Goal: Use online tool/utility: Utilize a website feature to perform a specific function

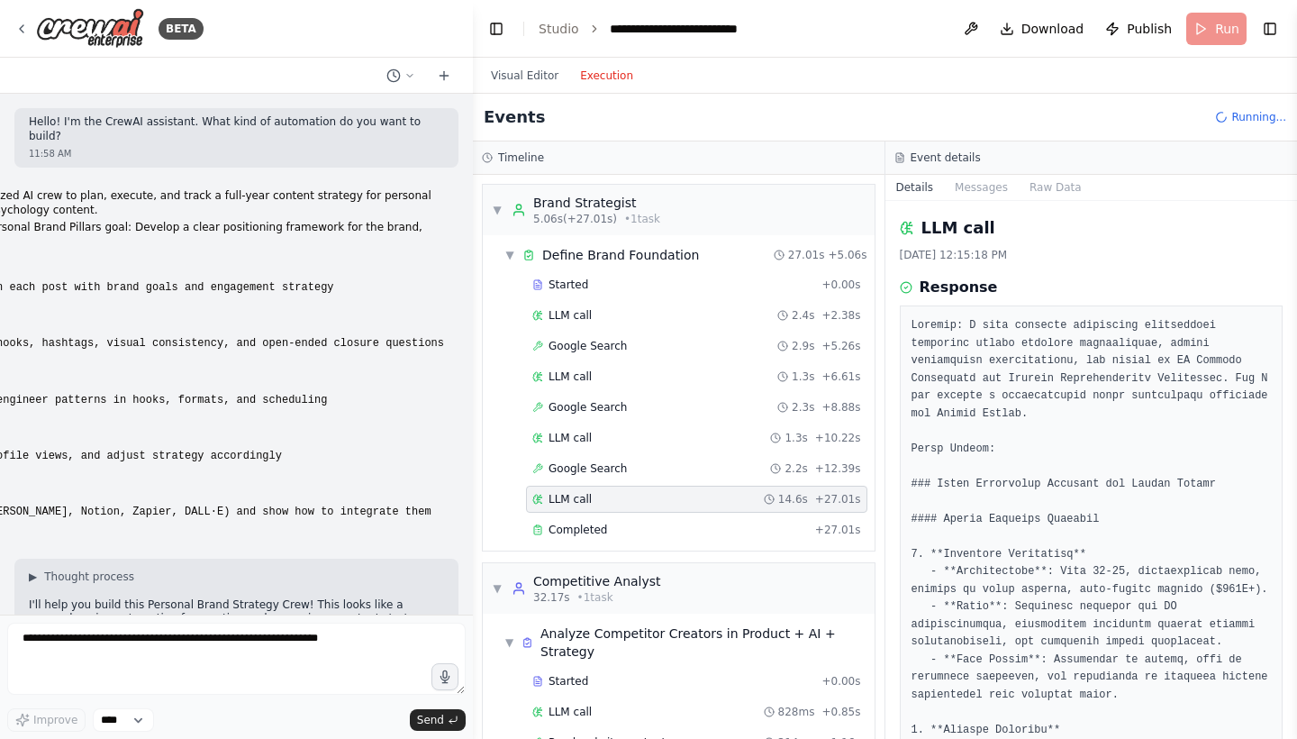
scroll to position [100, 0]
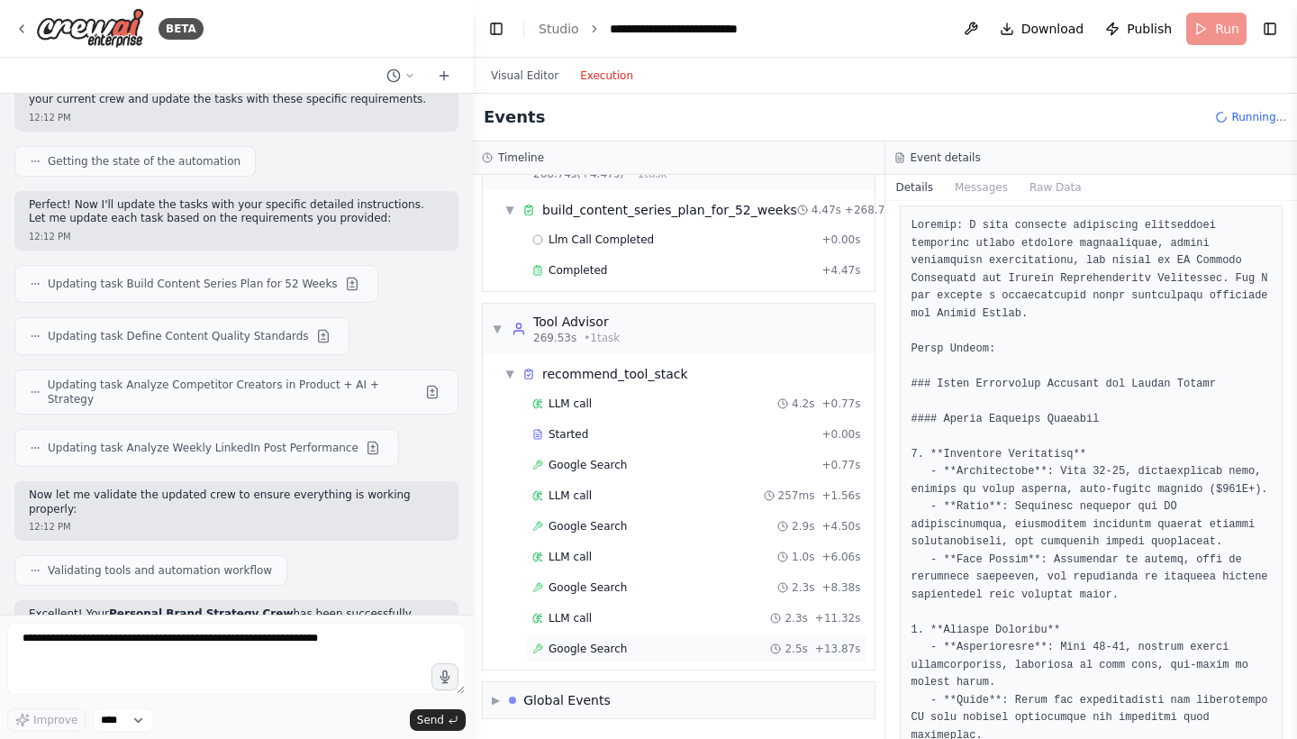
click at [603, 646] on span "Google Search" at bounding box center [588, 648] width 78 height 14
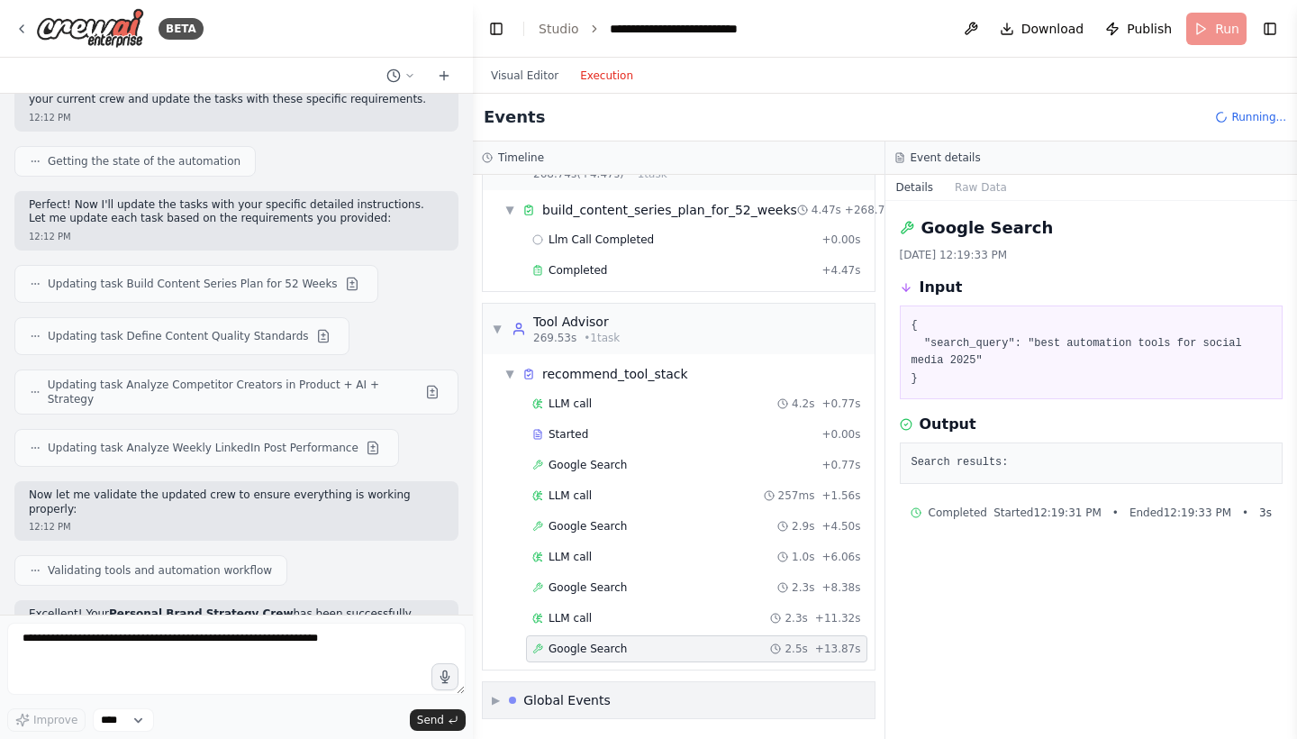
click at [587, 693] on div "Global Events" at bounding box center [566, 700] width 87 height 18
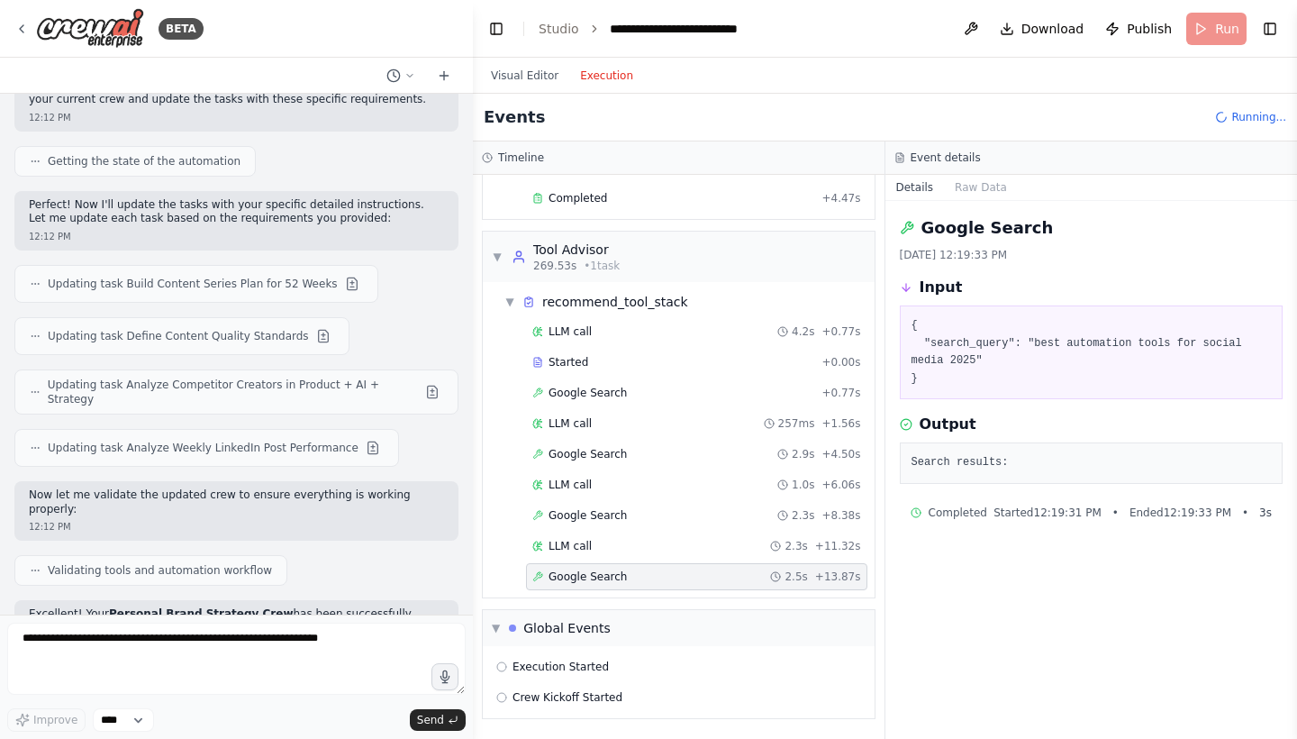
scroll to position [830, 0]
click at [577, 662] on span "Execution Started" at bounding box center [560, 666] width 96 height 14
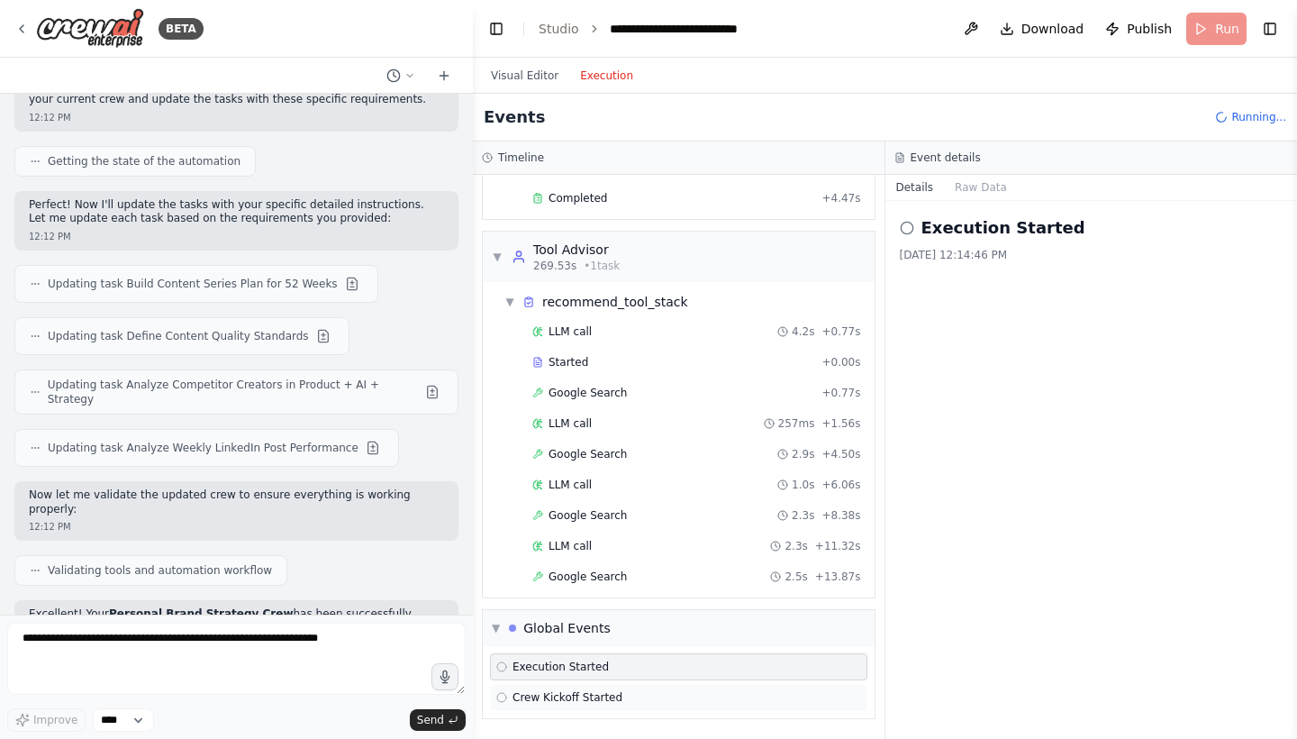
click at [584, 690] on span "Crew Kickoff Started" at bounding box center [567, 697] width 110 height 14
click at [975, 188] on button "Raw Data" at bounding box center [981, 187] width 74 height 25
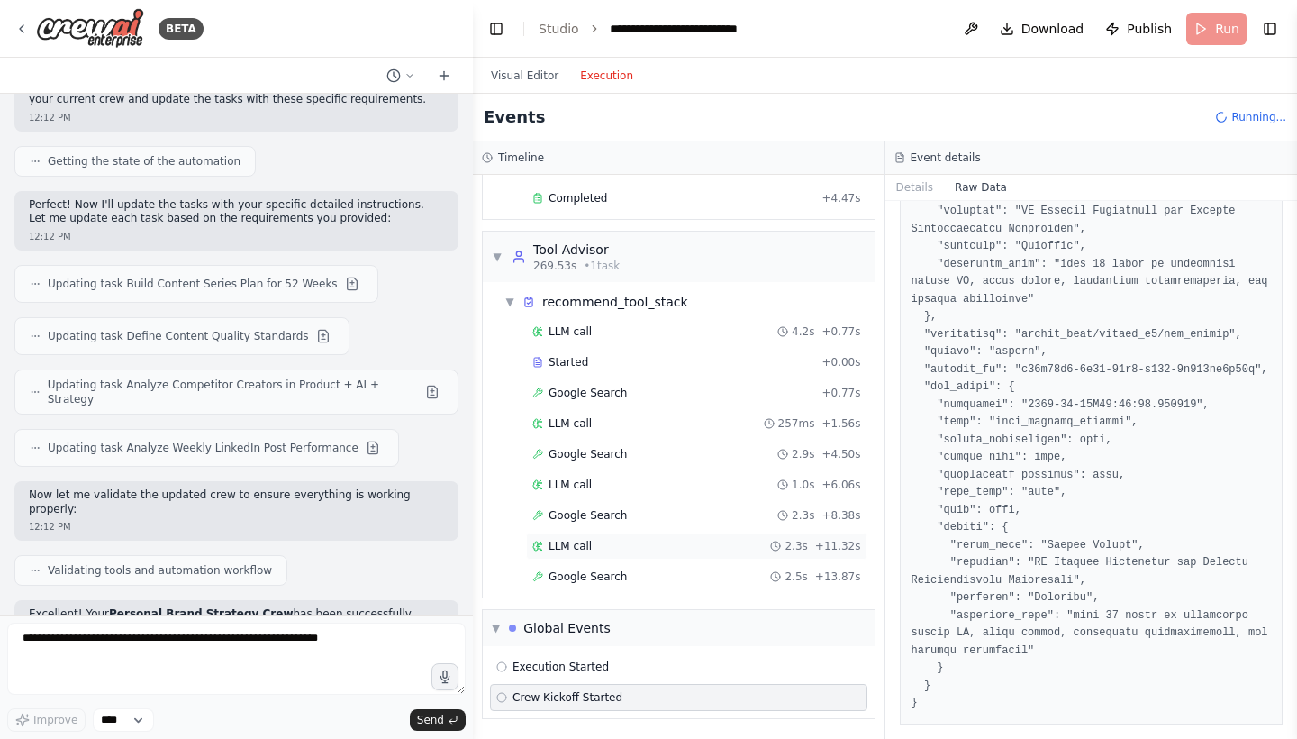
scroll to position [235, 0]
click at [617, 580] on span "Google Search" at bounding box center [588, 576] width 78 height 14
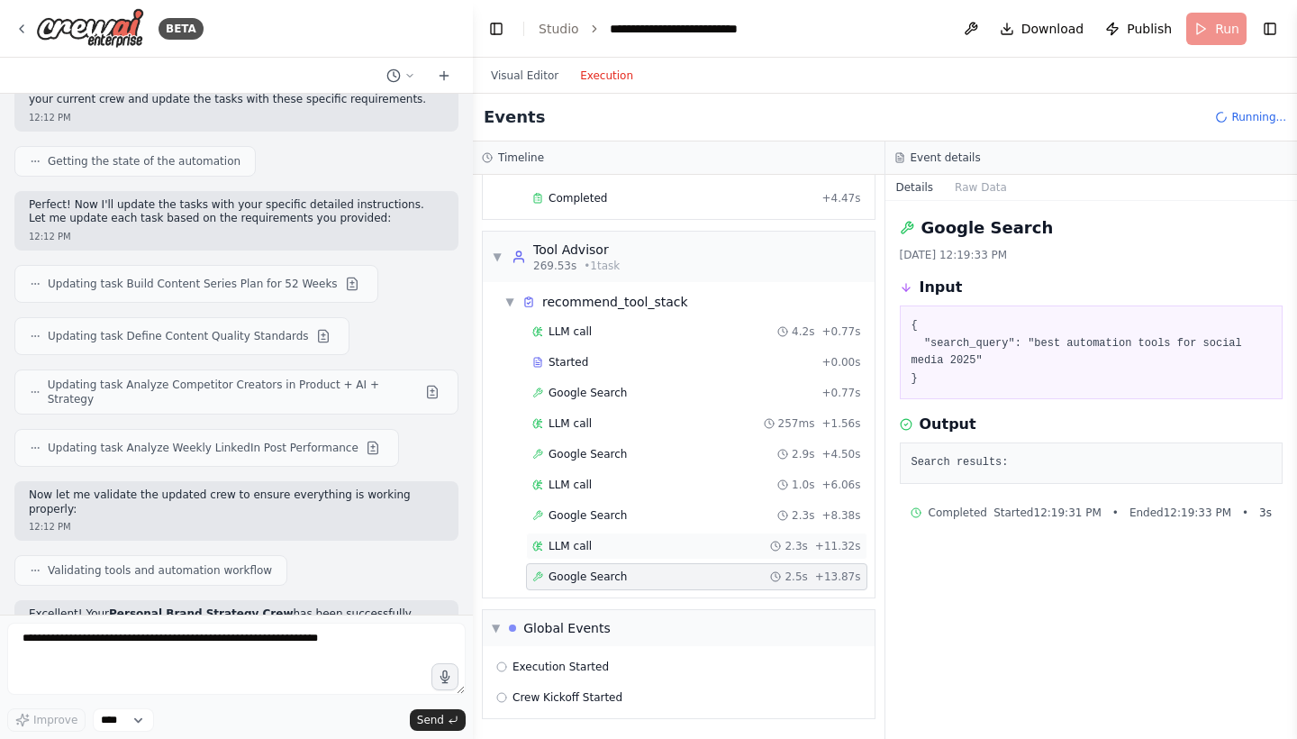
click at [585, 550] on span "LLM call" at bounding box center [570, 546] width 43 height 14
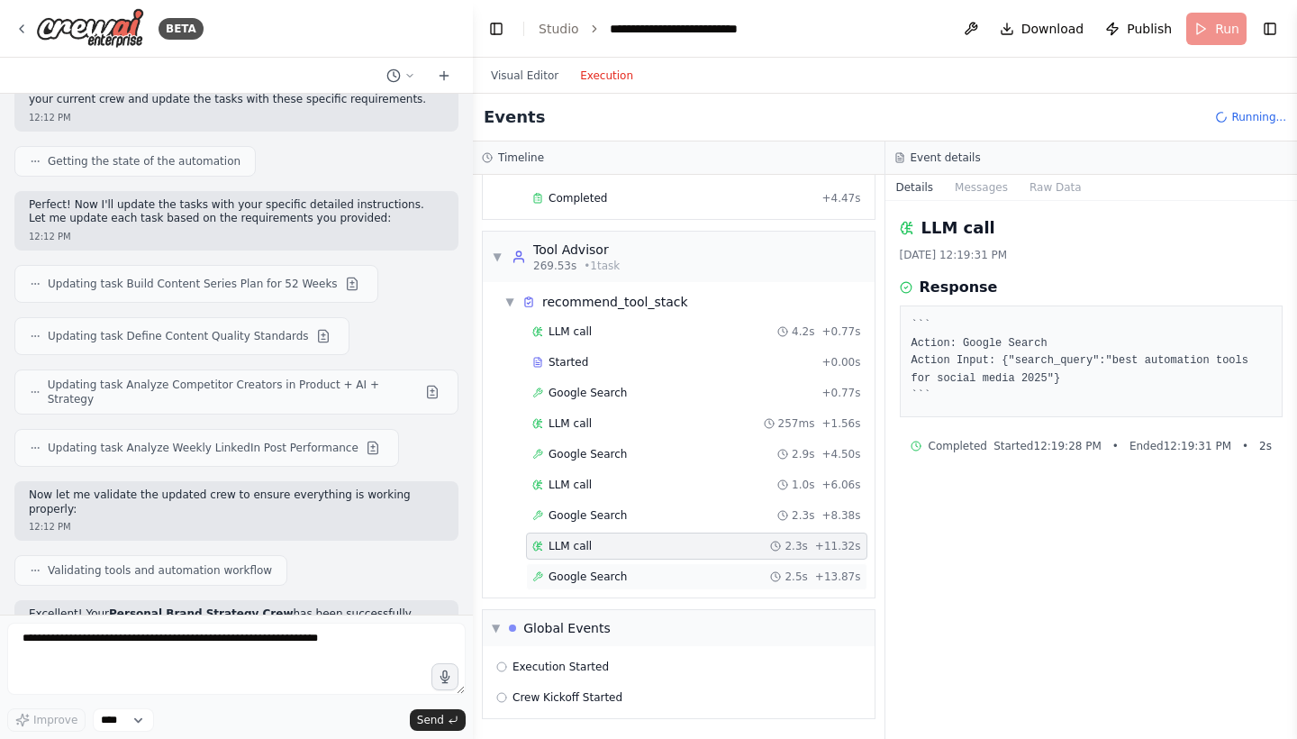
click at [583, 572] on span "Google Search" at bounding box center [588, 576] width 78 height 14
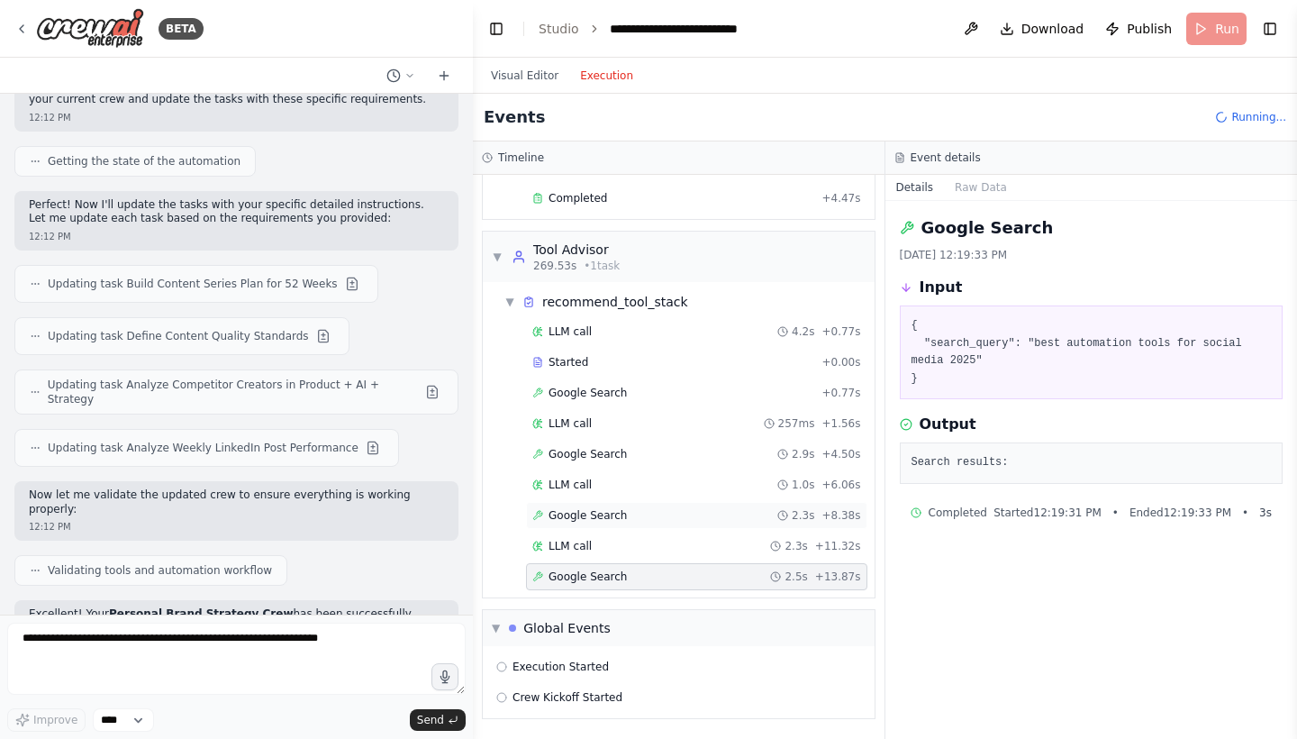
click at [581, 516] on span "Google Search" at bounding box center [588, 515] width 78 height 14
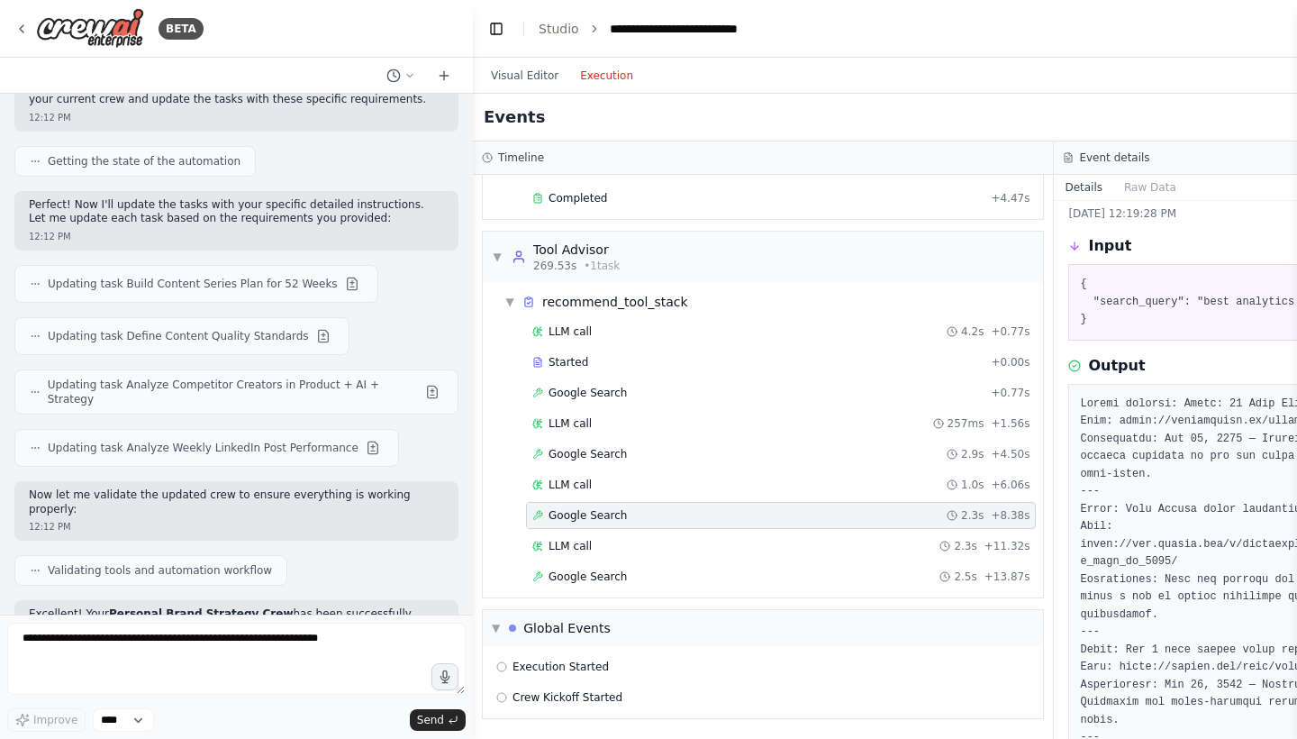
scroll to position [0, 0]
click at [277, 632] on textarea at bounding box center [236, 658] width 458 height 72
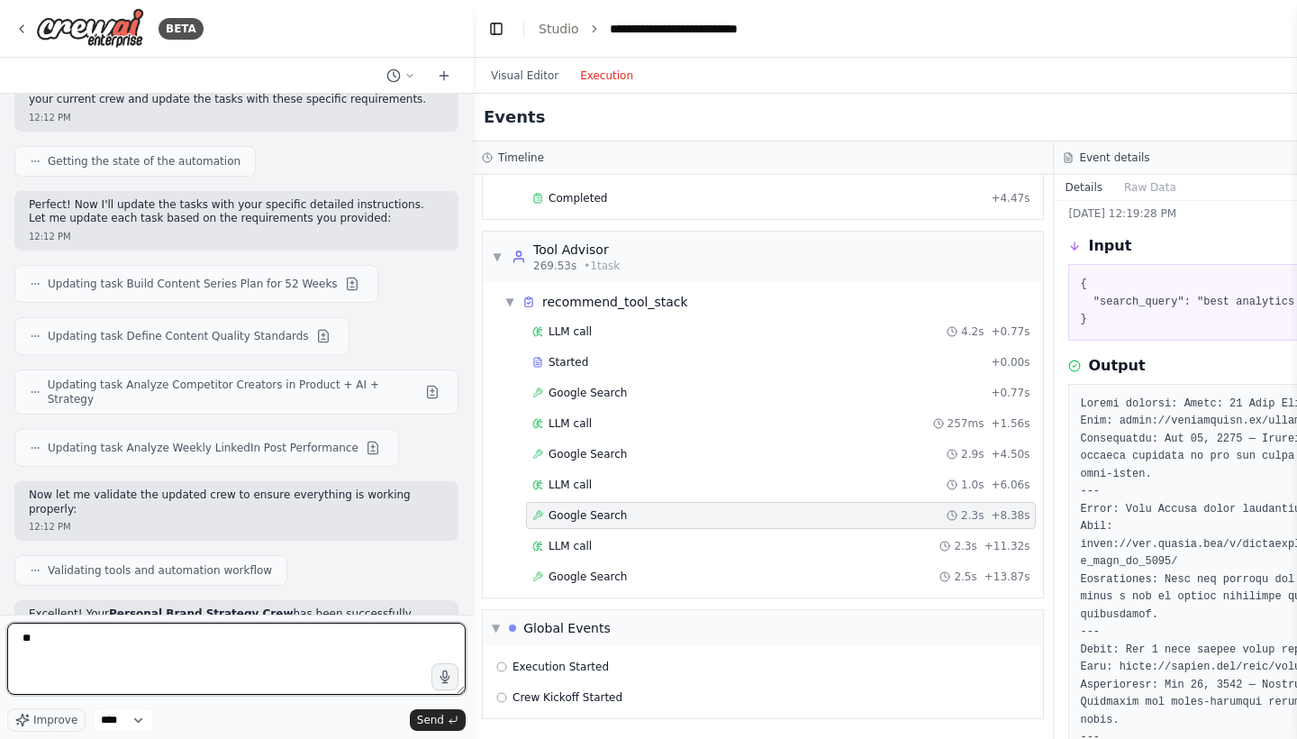
type textarea "*"
type textarea "**********"
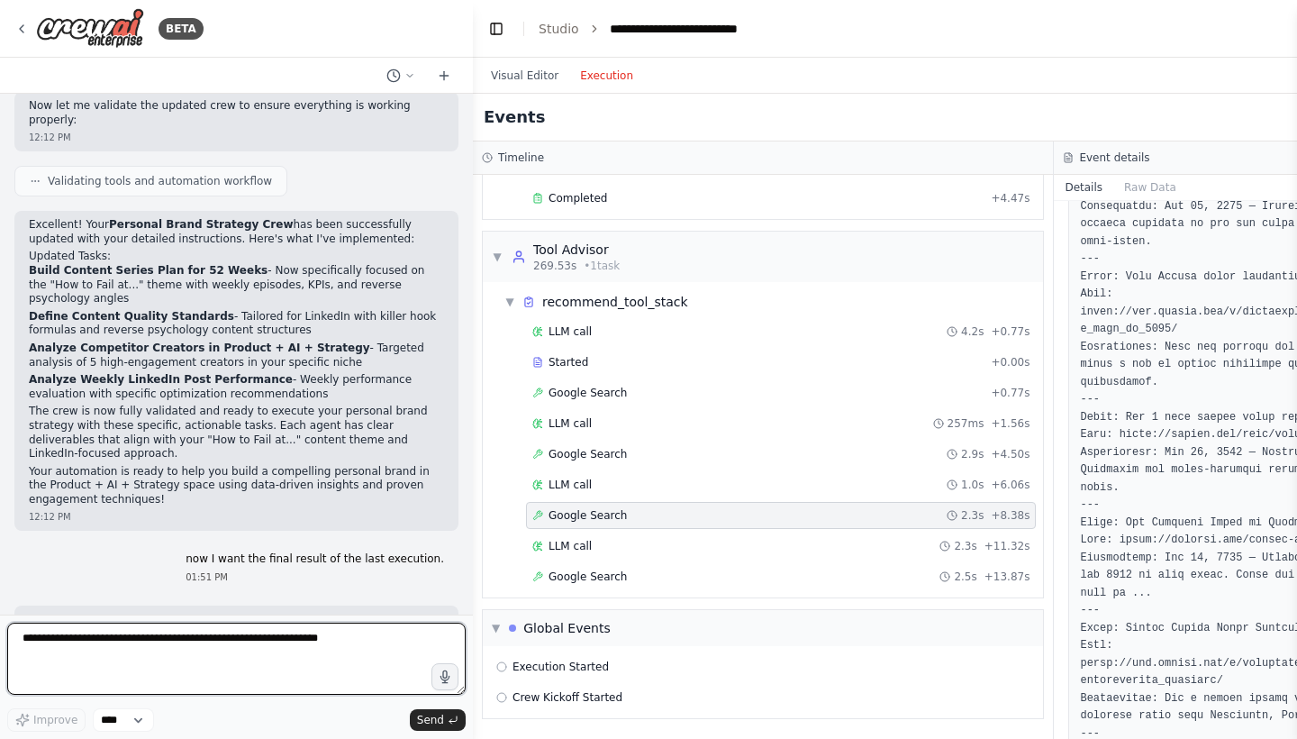
scroll to position [6394, 0]
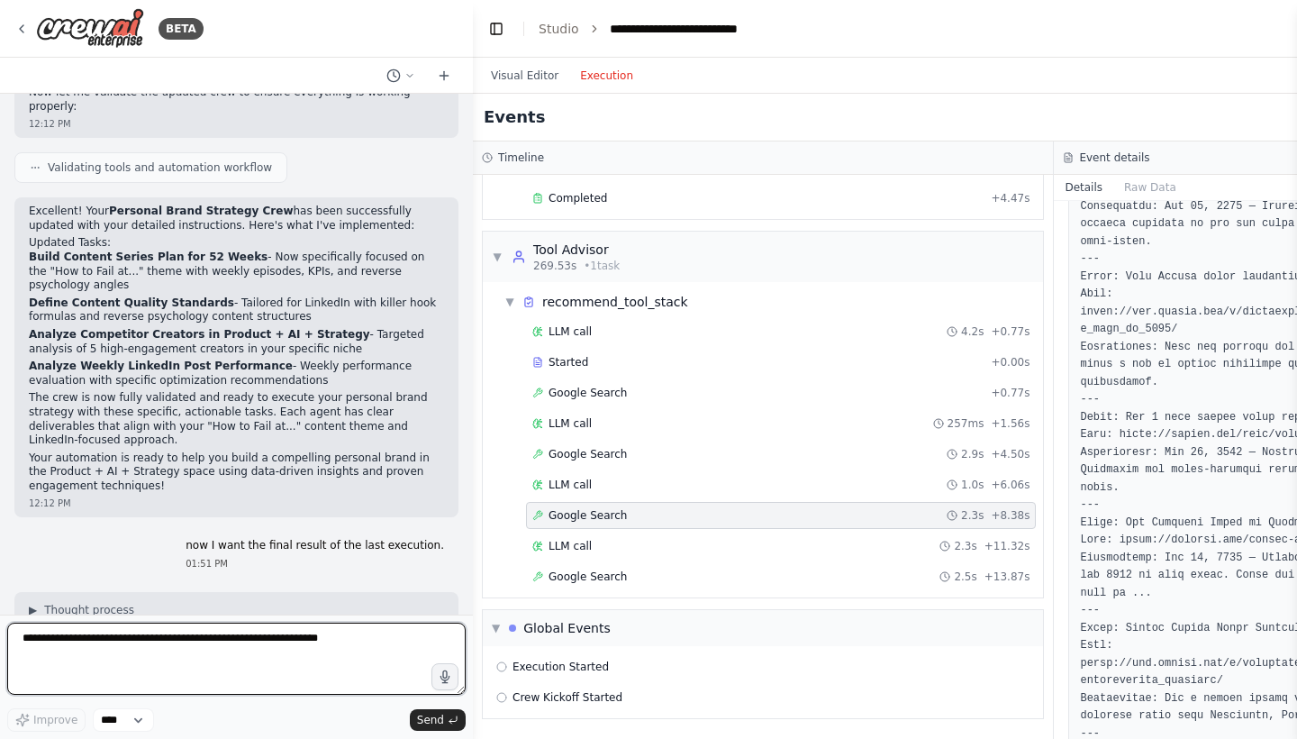
click at [255, 648] on textarea at bounding box center [236, 658] width 458 height 72
type textarea "**********"
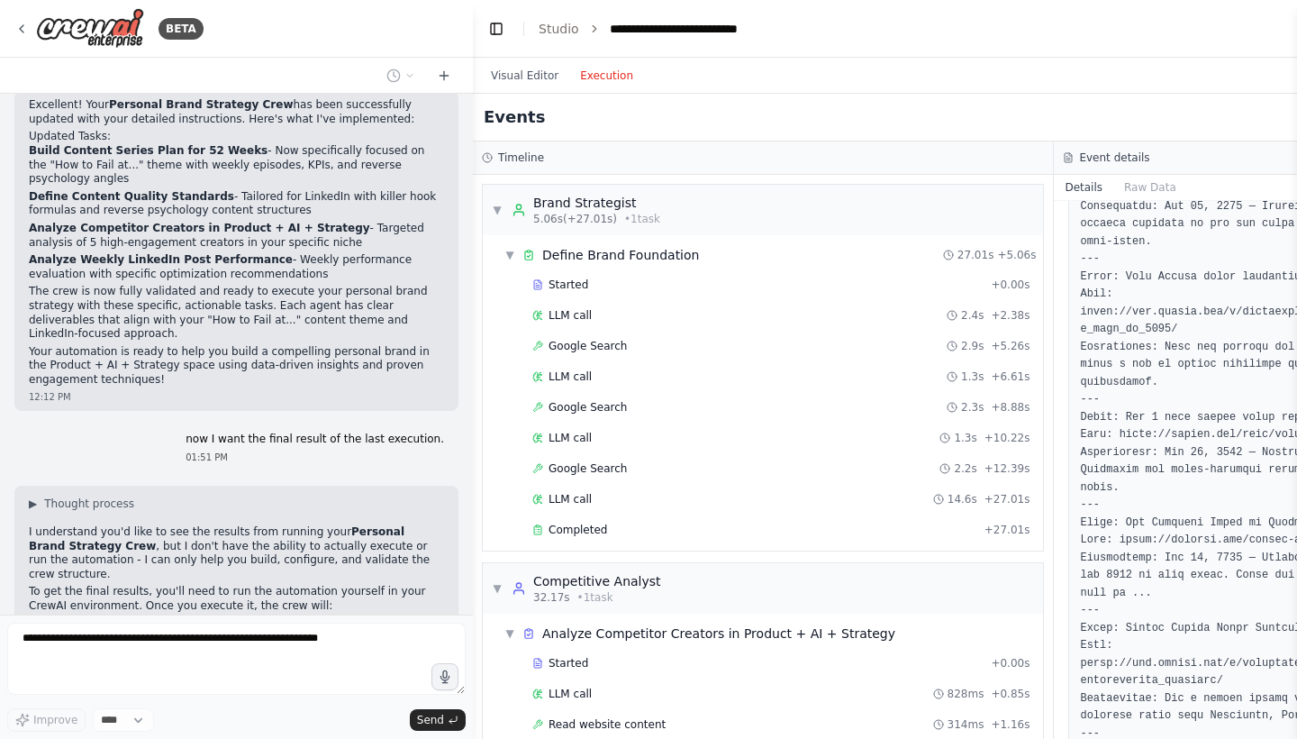
scroll to position [0, 0]
click at [595, 503] on div "LLM call 14.6s + 27.01s" at bounding box center [780, 499] width 497 height 14
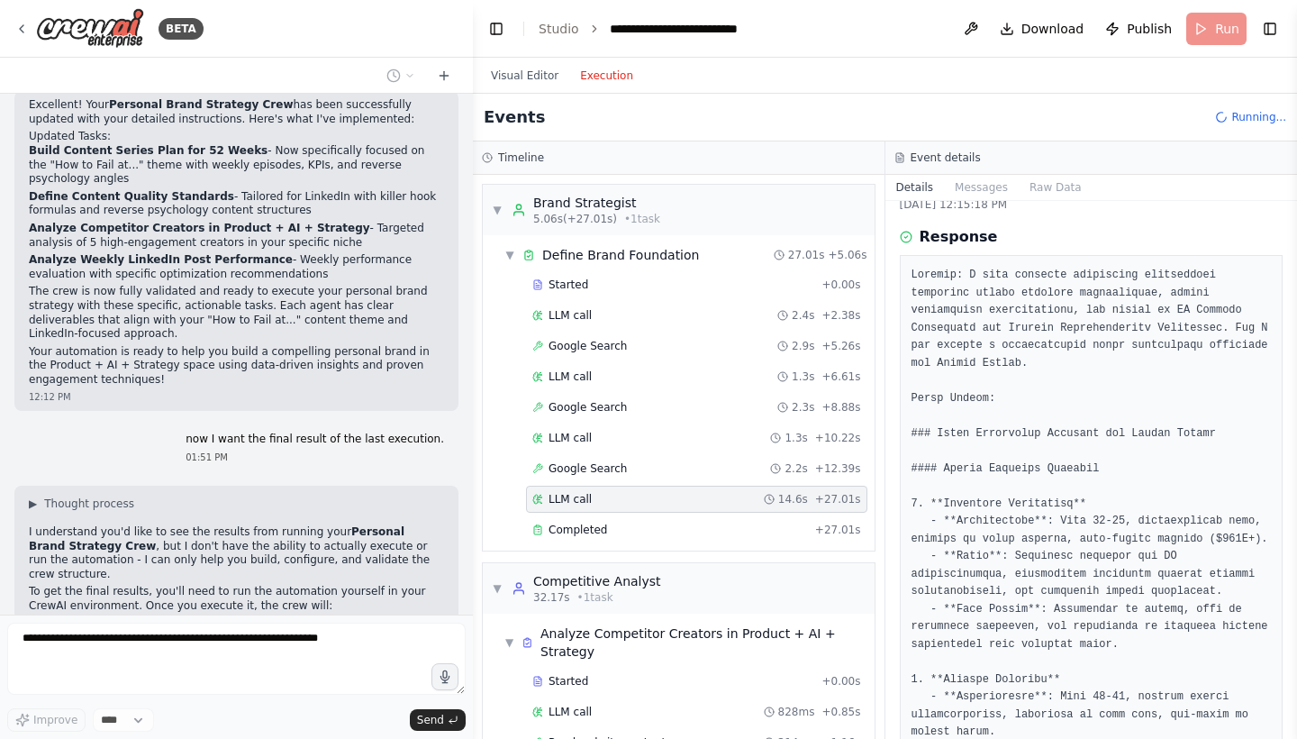
scroll to position [66, 0]
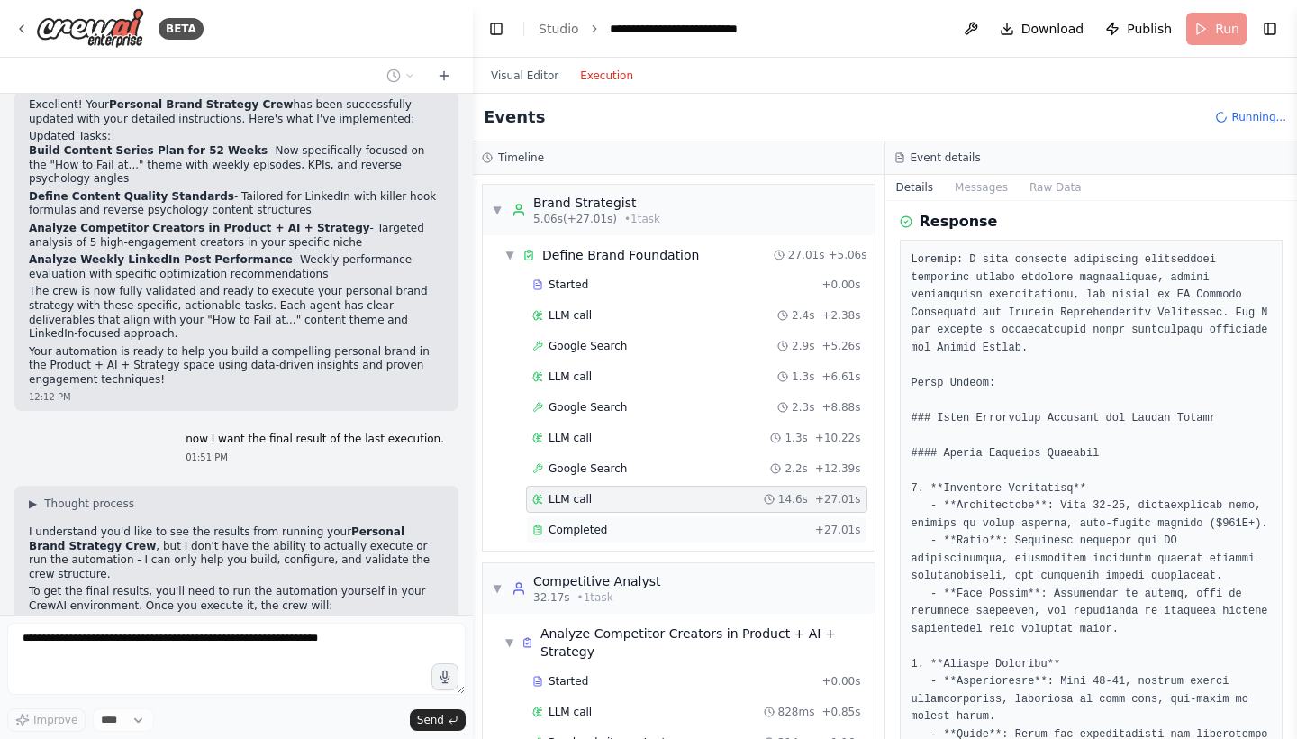
click at [760, 534] on div "Completed" at bounding box center [670, 529] width 276 height 14
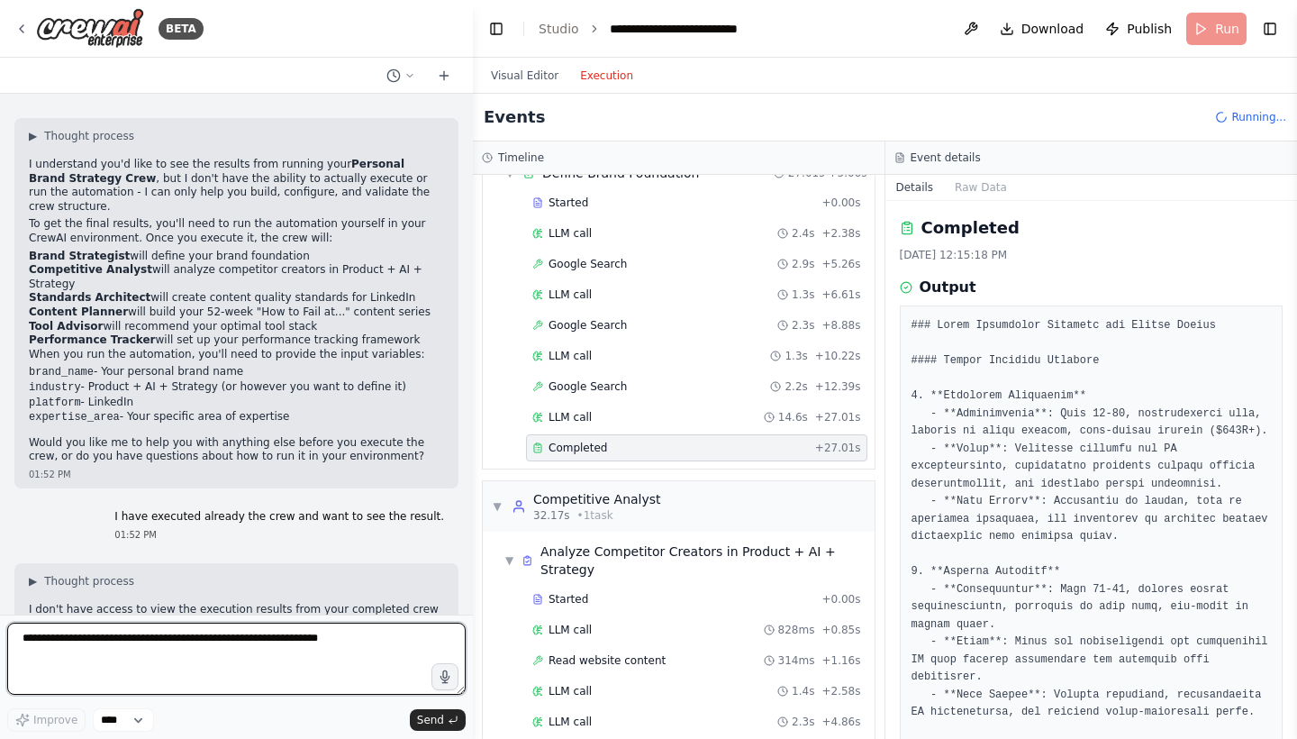
scroll to position [0, 0]
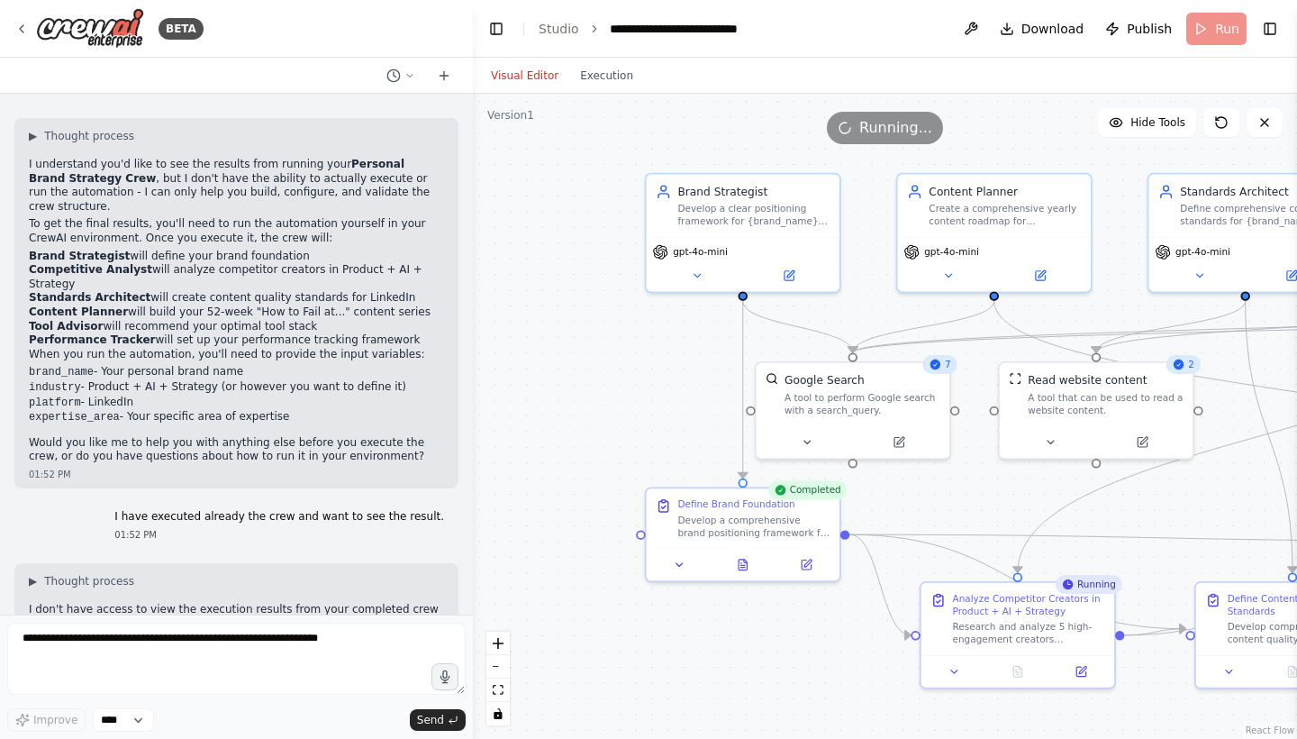
click at [531, 80] on button "Visual Editor" at bounding box center [524, 76] width 89 height 22
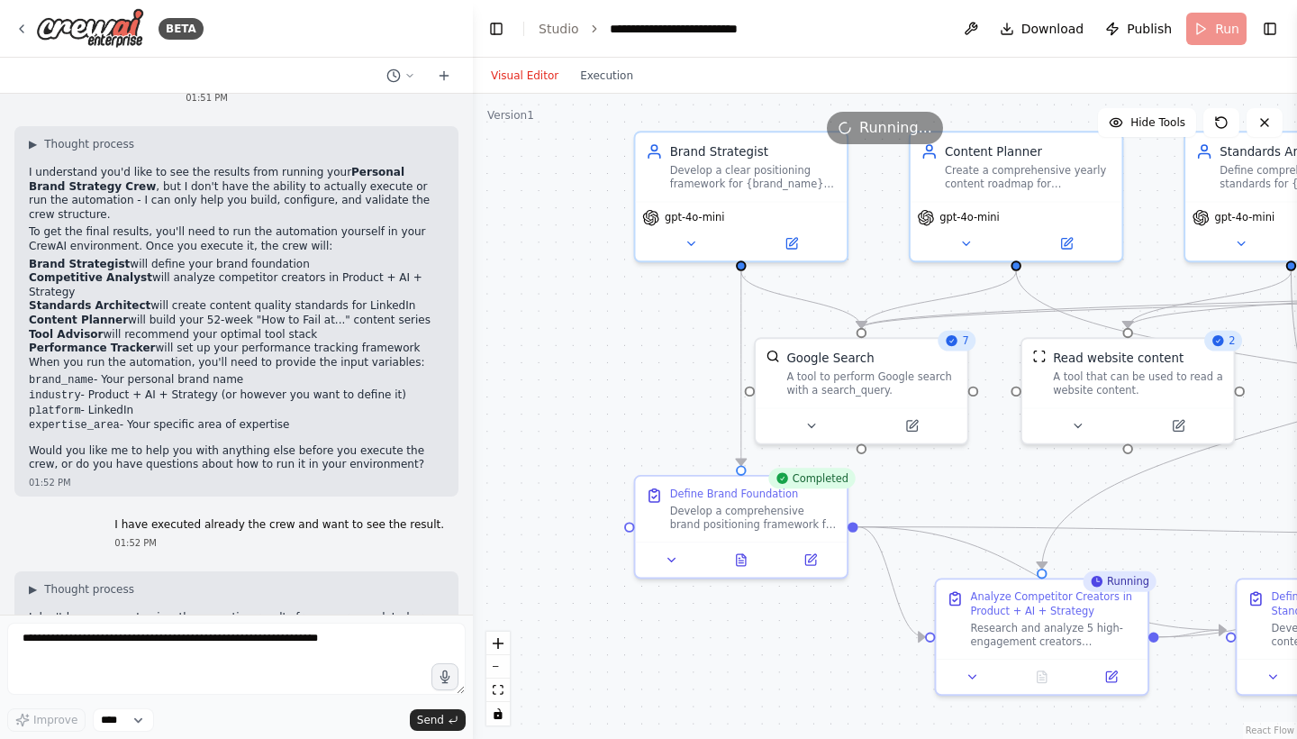
scroll to position [6858, 0]
click at [611, 68] on button "Execution" at bounding box center [606, 76] width 75 height 22
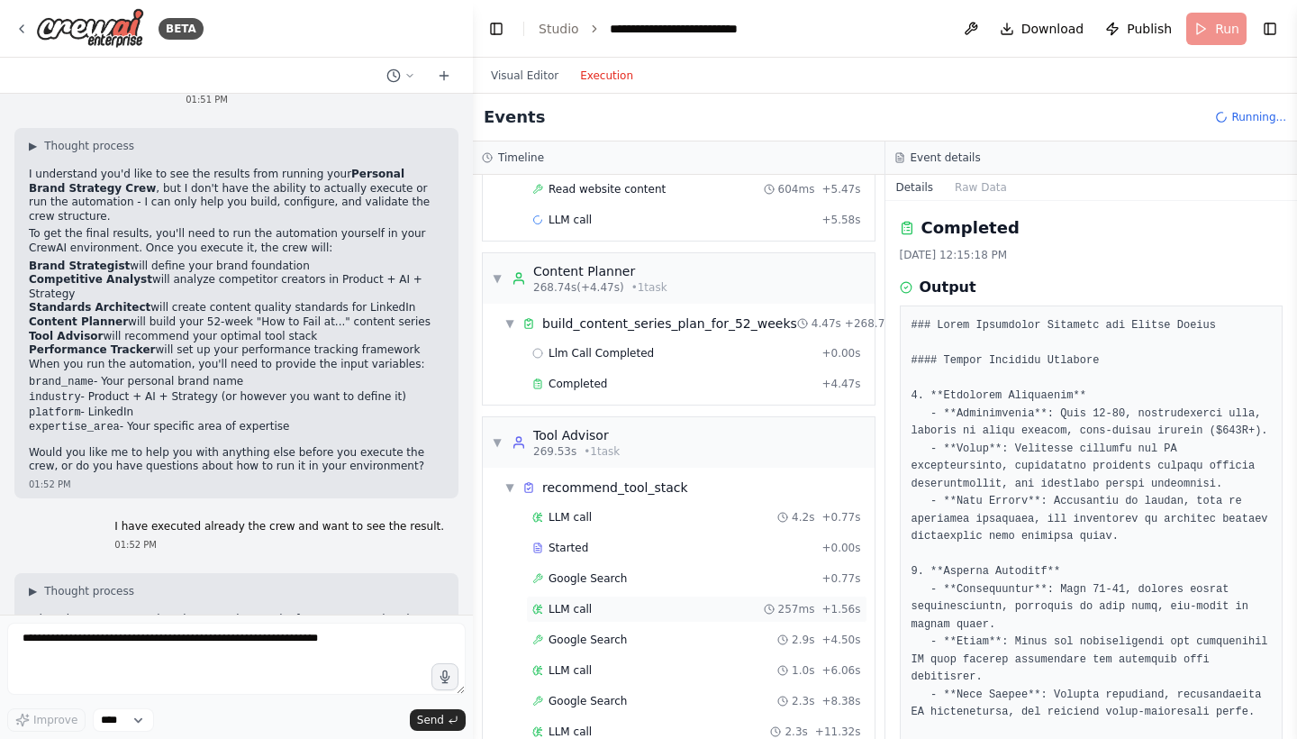
scroll to position [637, 0]
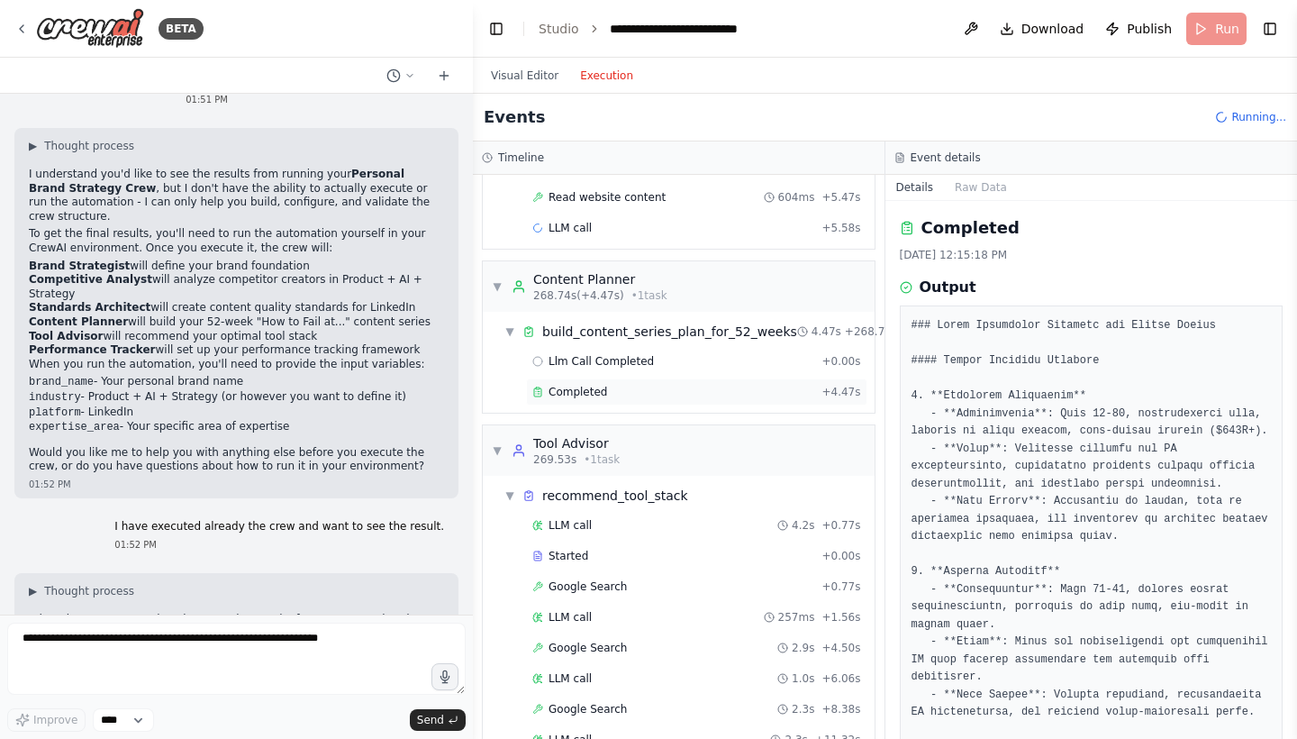
click at [770, 391] on div "Completed" at bounding box center [673, 392] width 282 height 14
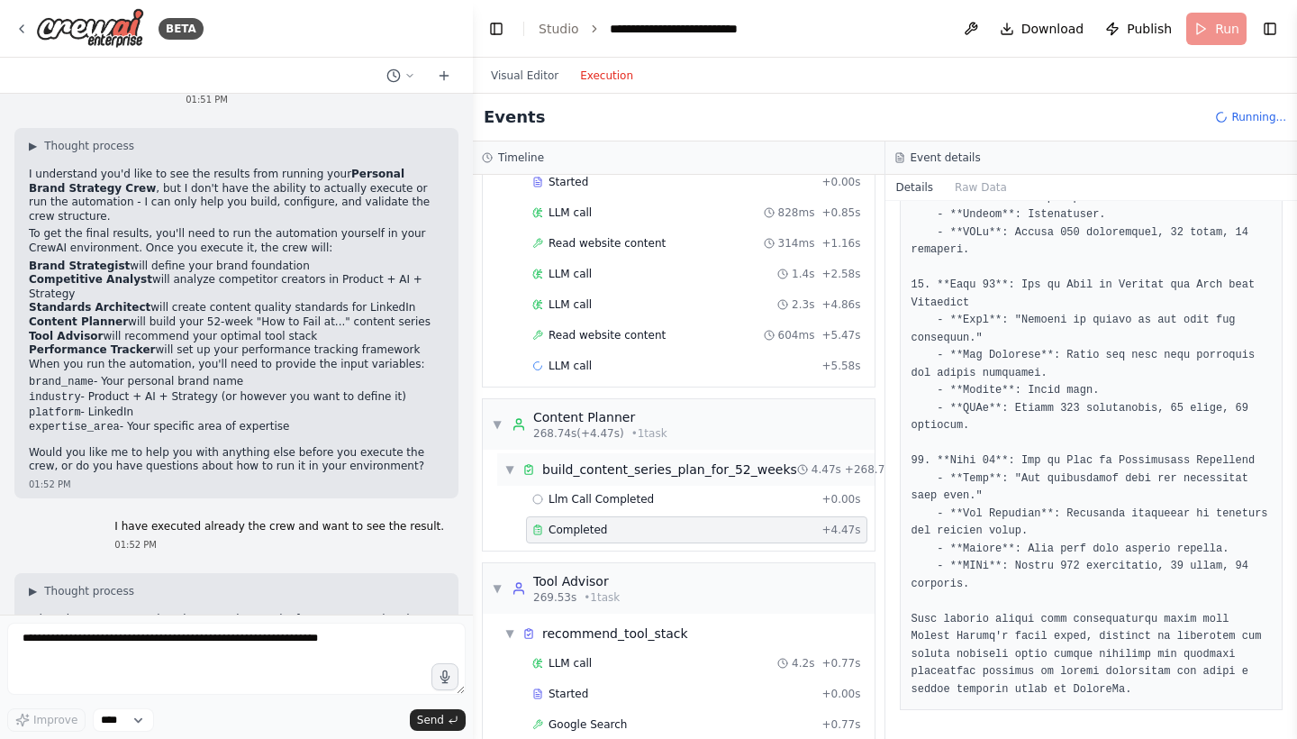
scroll to position [491, 0]
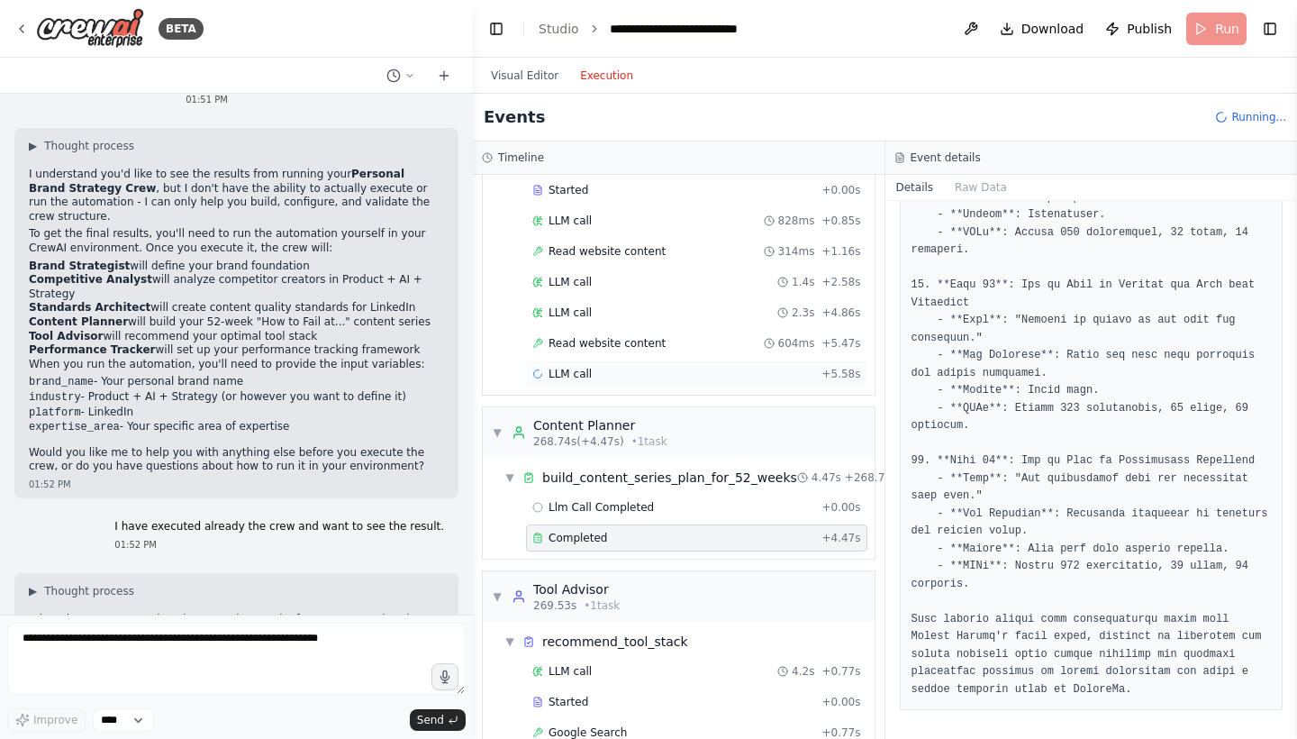
click at [631, 369] on div "LLM call + 5.58s" at bounding box center [696, 374] width 329 height 14
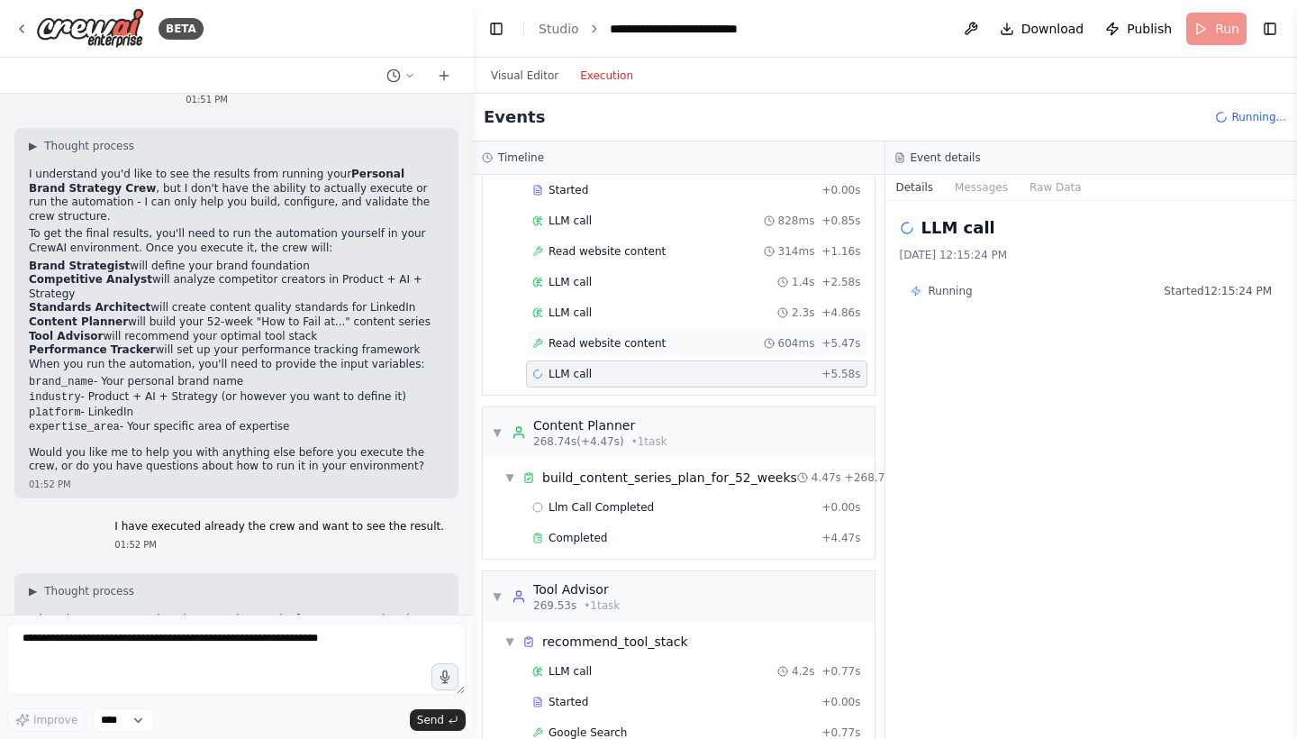
click at [660, 346] on div "Read website content 604ms + 5.47s" at bounding box center [696, 343] width 329 height 14
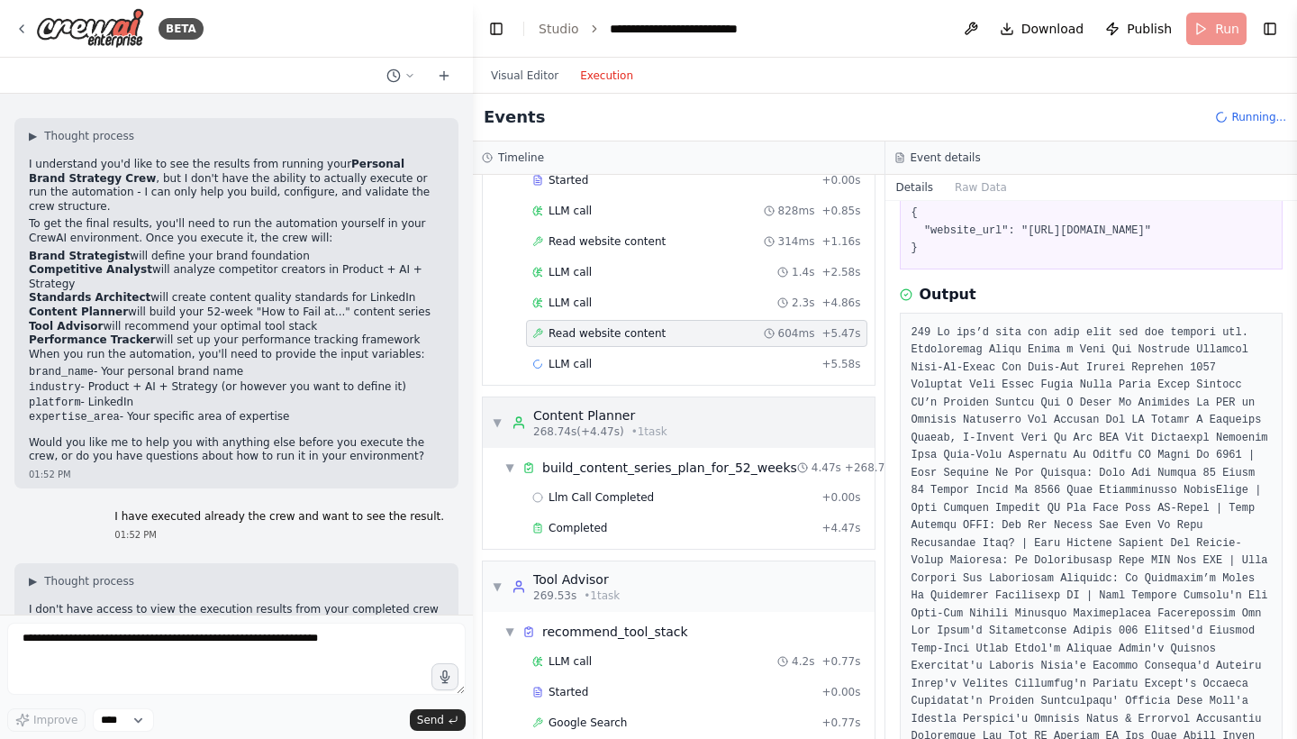
scroll to position [504, 0]
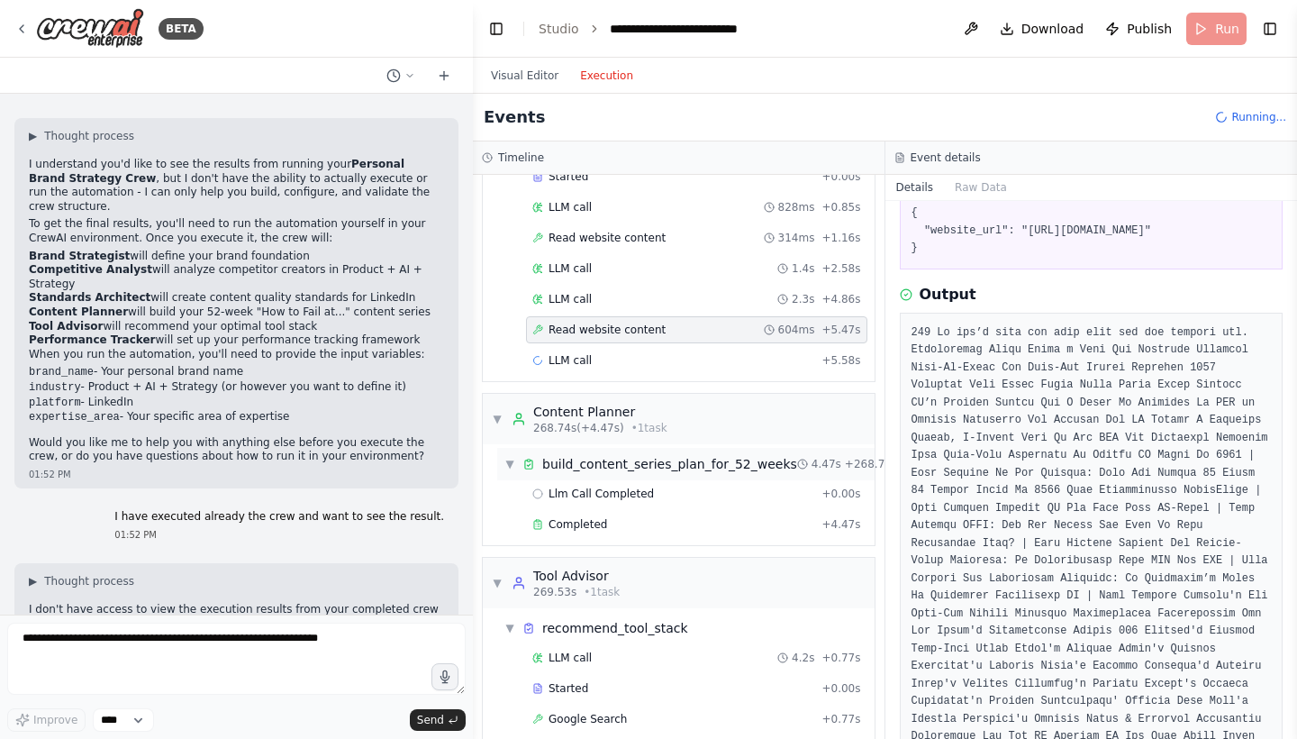
click at [691, 455] on div "build_content_series_plan_for_52_weeks" at bounding box center [669, 464] width 255 height 18
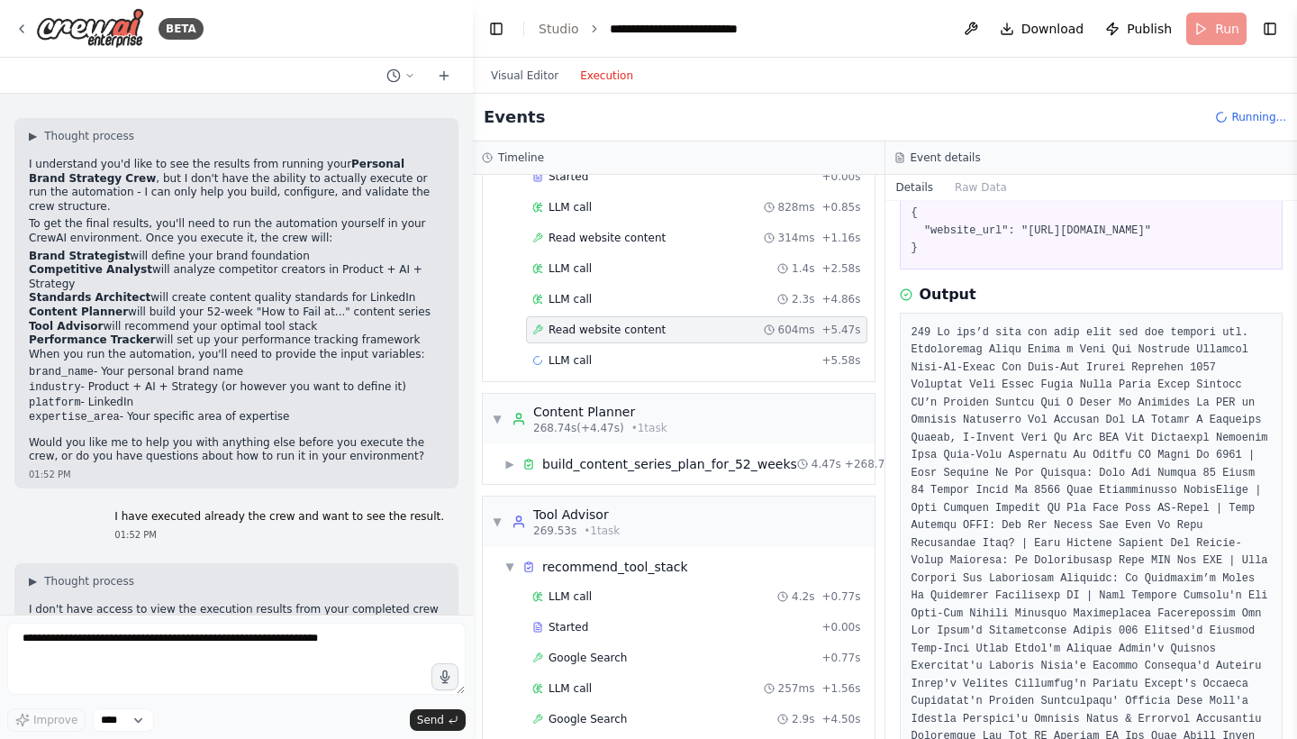
scroll to position [239, 0]
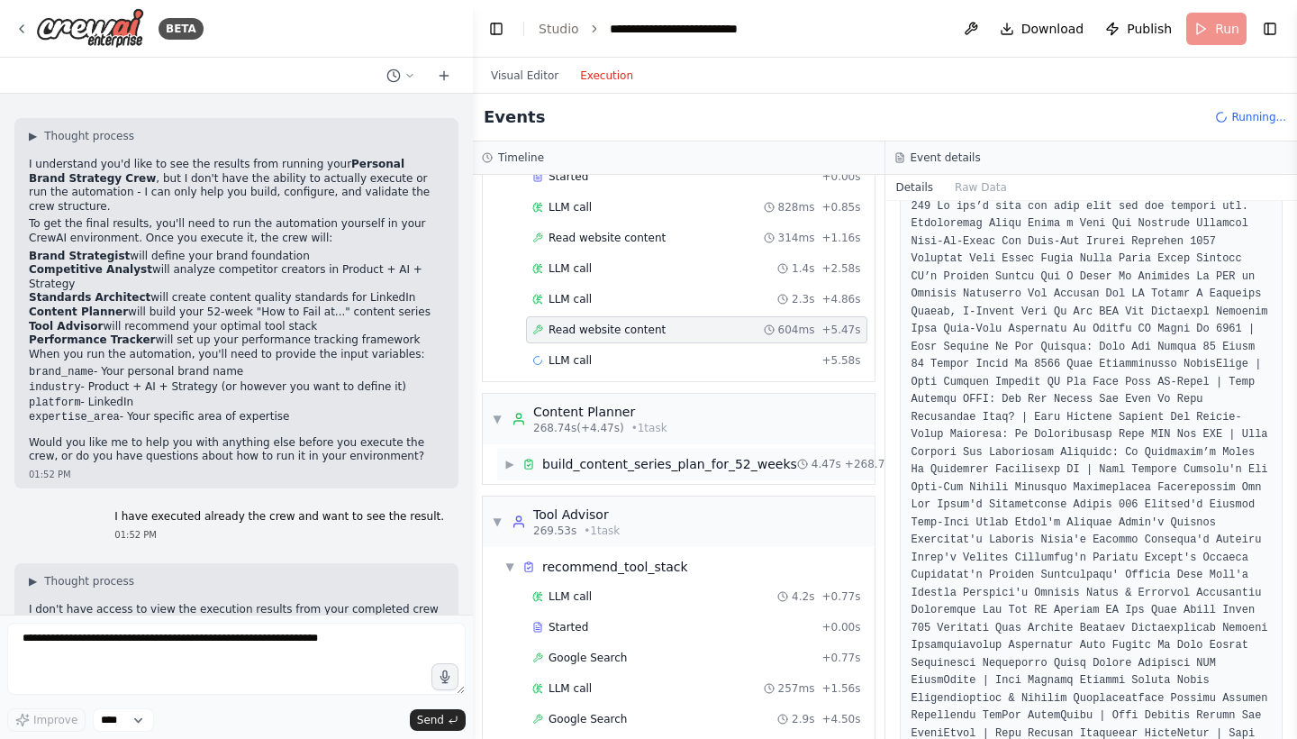
click at [658, 455] on div "build_content_series_plan_for_52_weeks" at bounding box center [669, 464] width 255 height 18
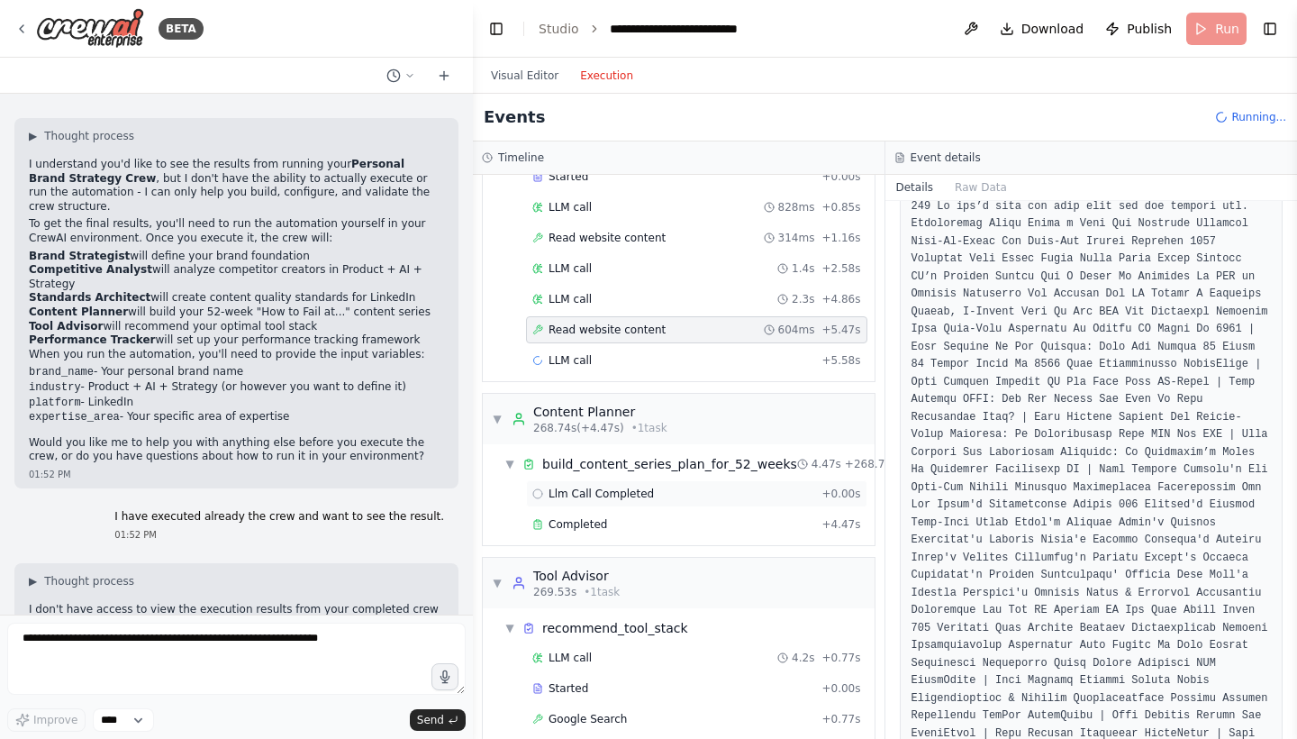
click at [642, 486] on span "Llm Call Completed" at bounding box center [601, 493] width 105 height 14
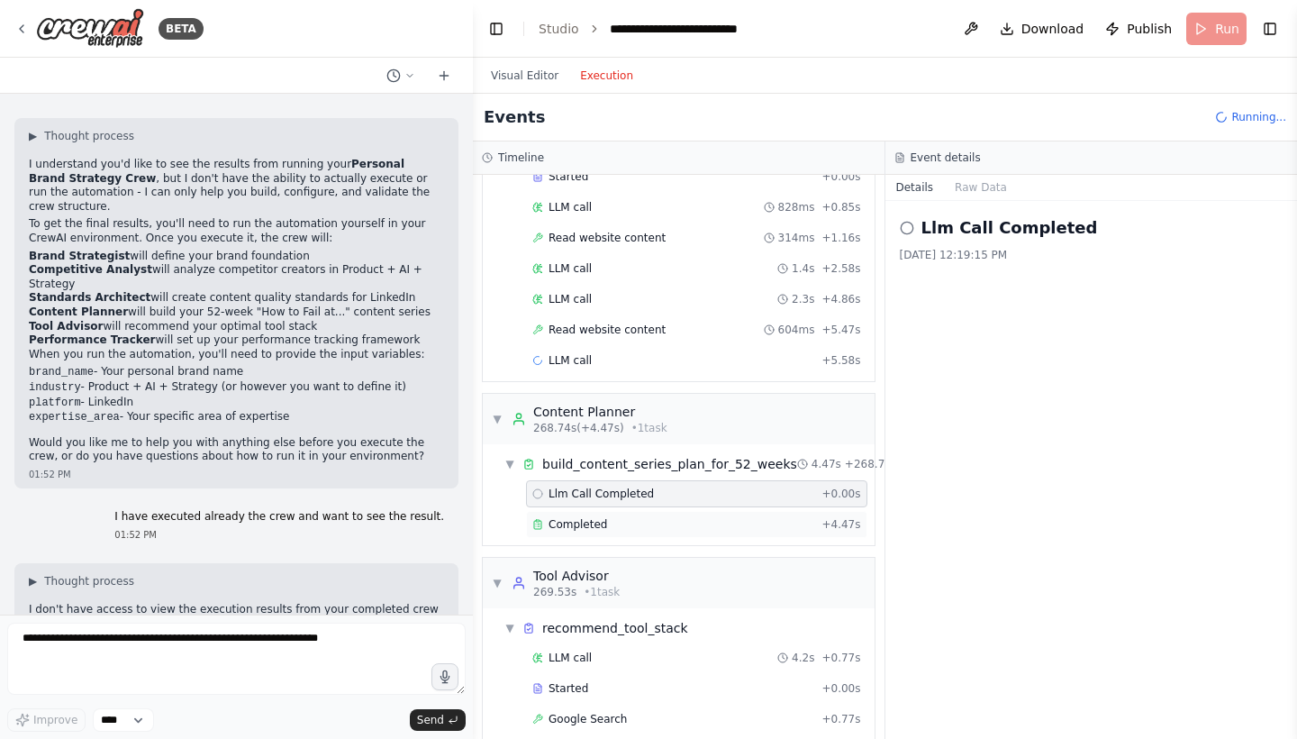
click at [635, 515] on div "Completed + 4.47s" at bounding box center [696, 524] width 341 height 27
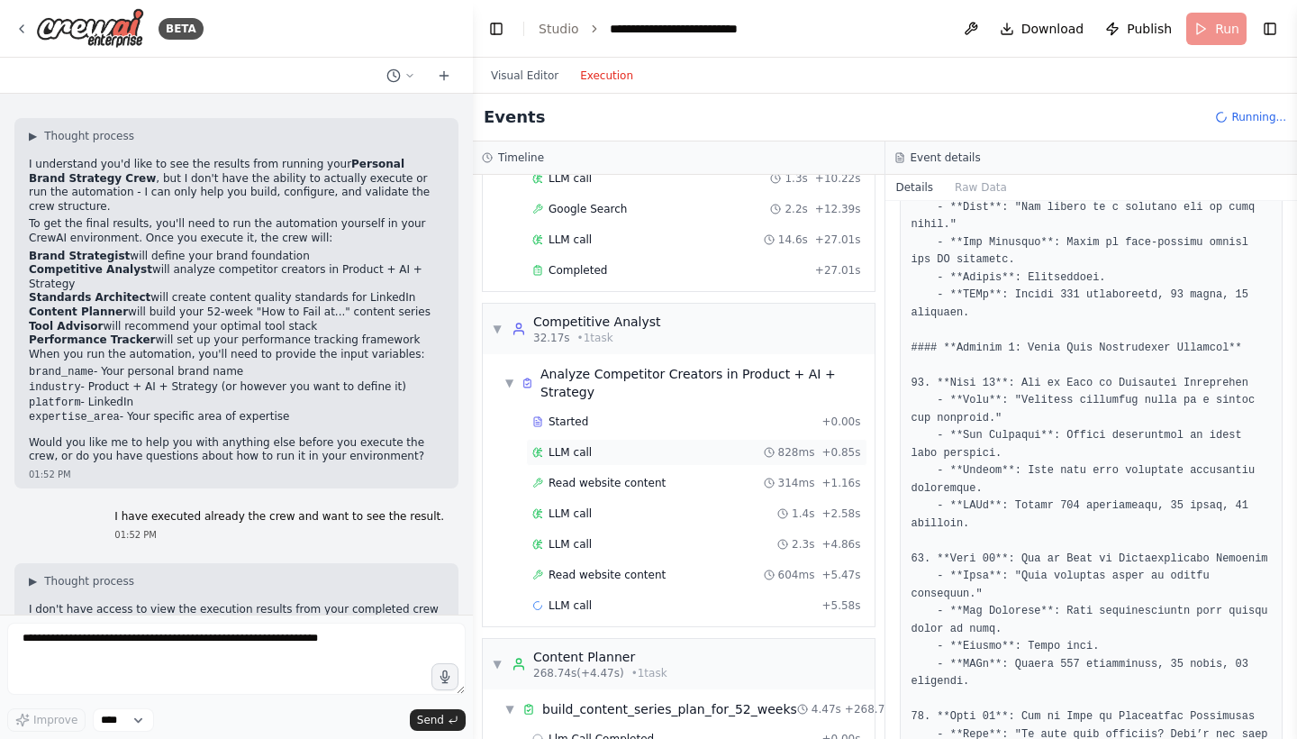
scroll to position [256, 0]
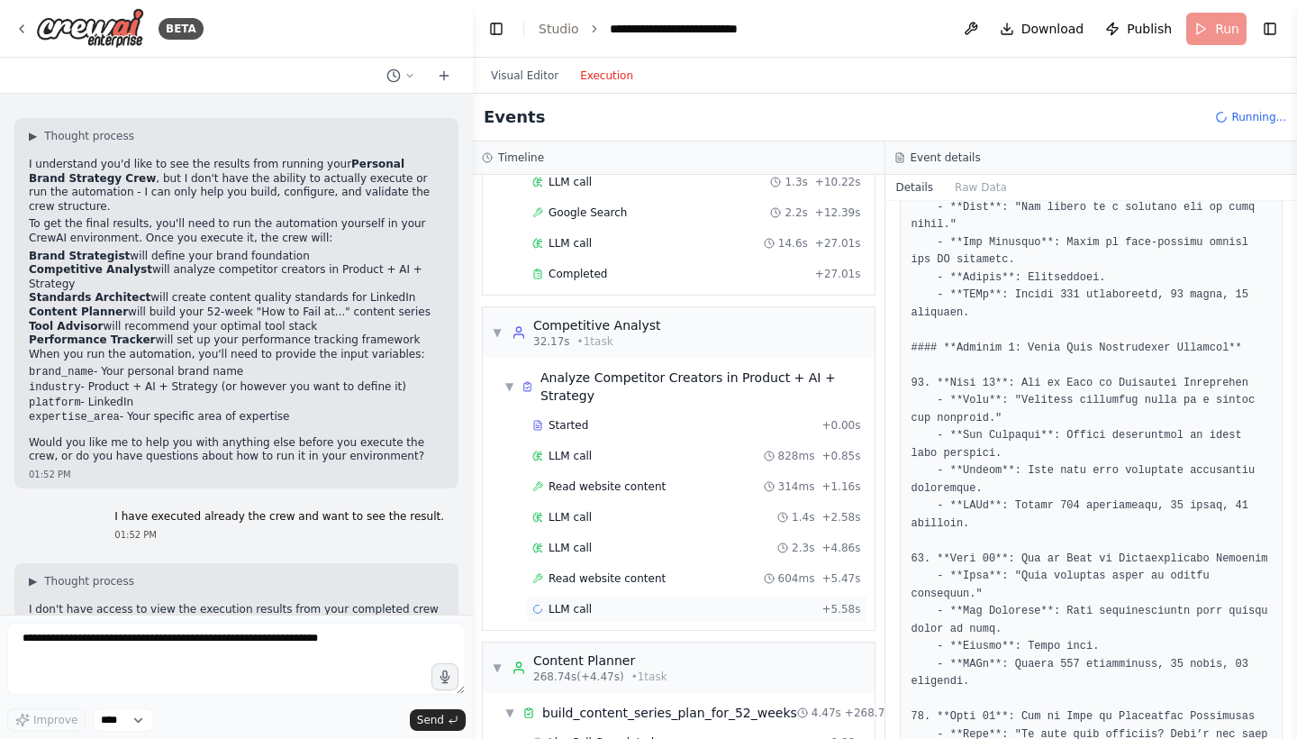
click at [623, 603] on div "LLM call + 5.58s" at bounding box center [696, 609] width 329 height 14
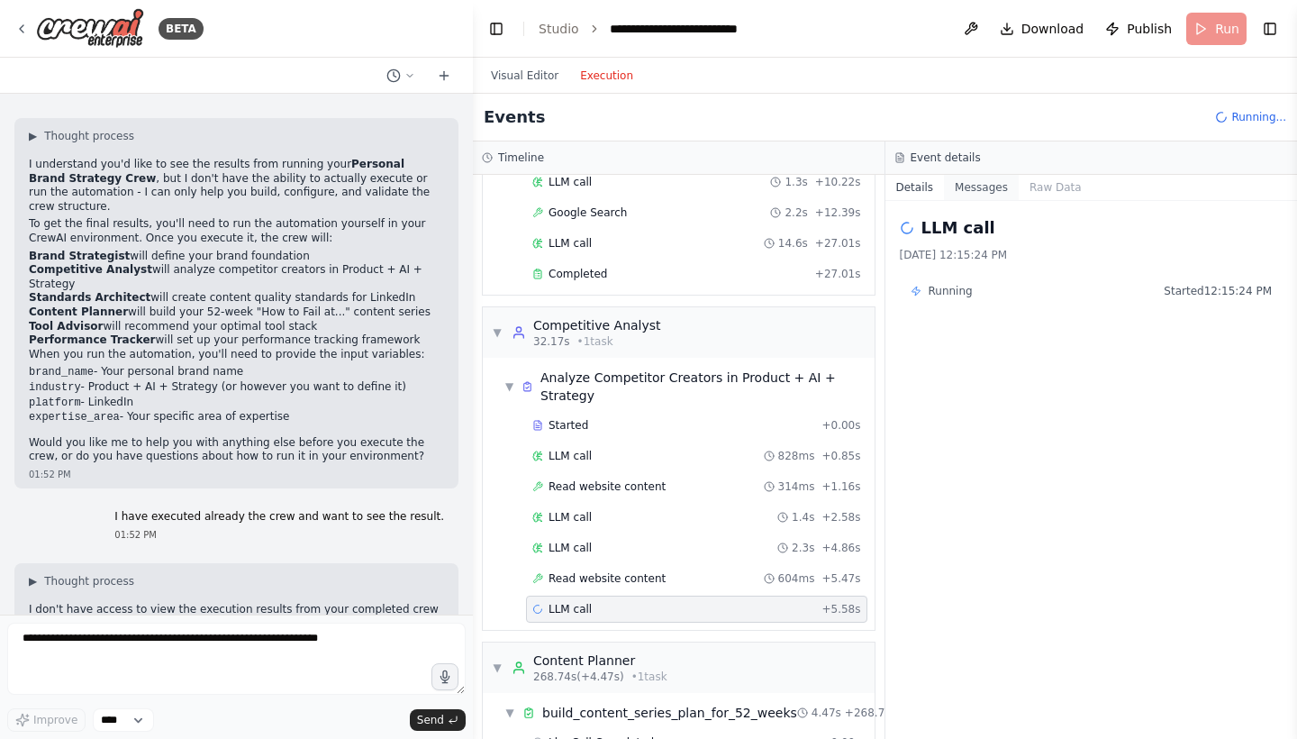
click at [988, 195] on button "Messages" at bounding box center [981, 187] width 75 height 25
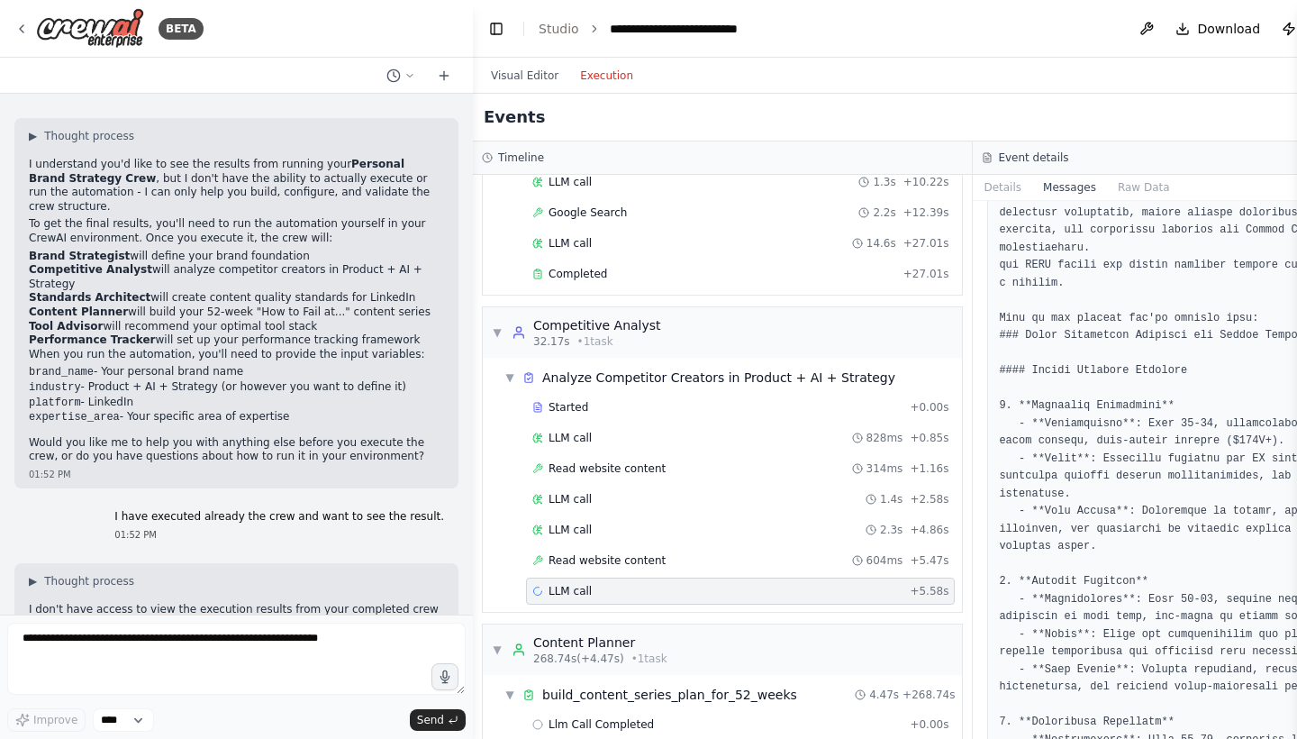
scroll to position [1447, 0]
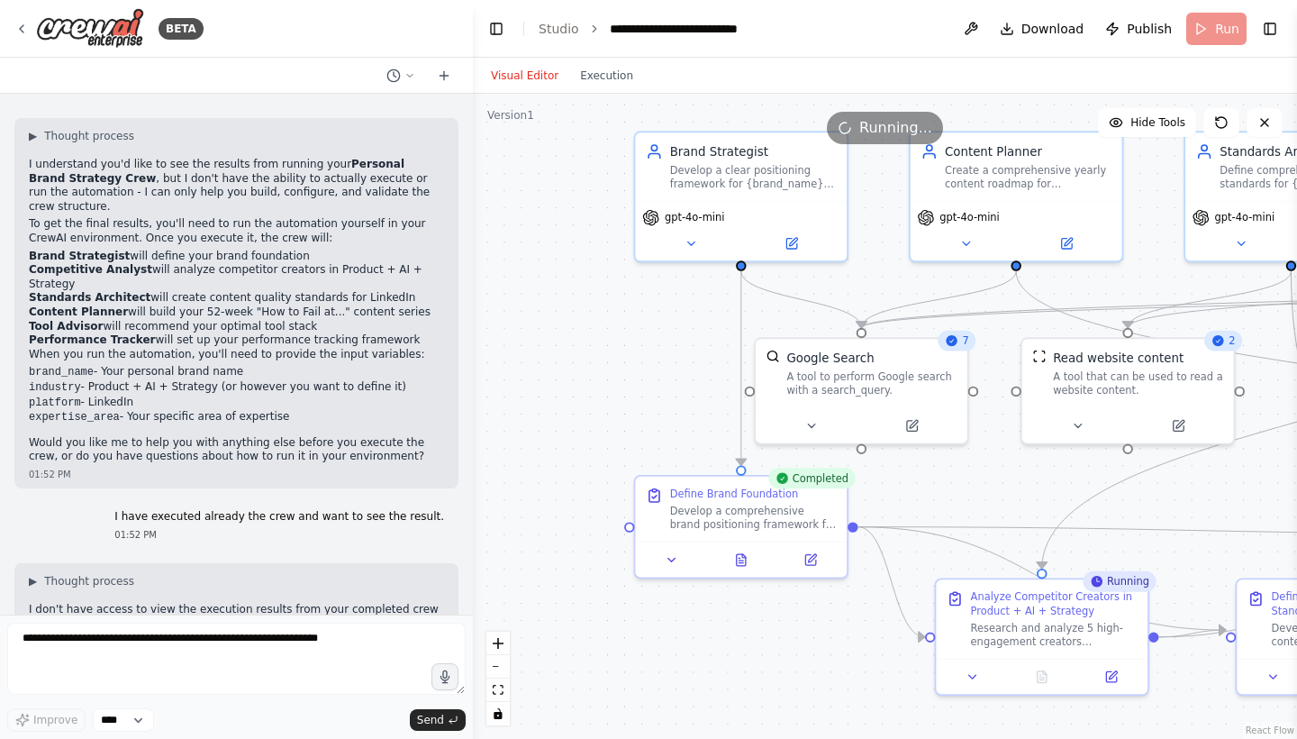
click at [536, 77] on button "Visual Editor" at bounding box center [524, 76] width 89 height 22
click at [558, 31] on link "Studio" at bounding box center [559, 29] width 41 height 14
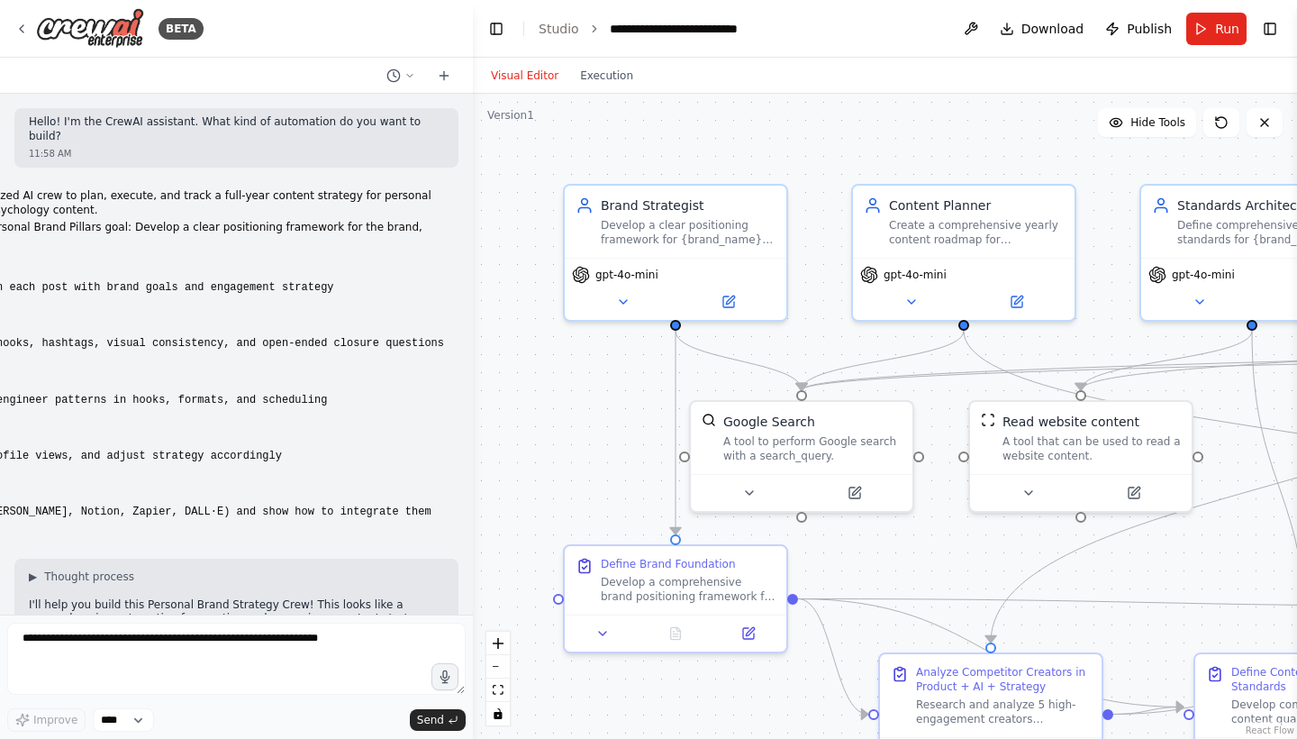
scroll to position [6211, 0]
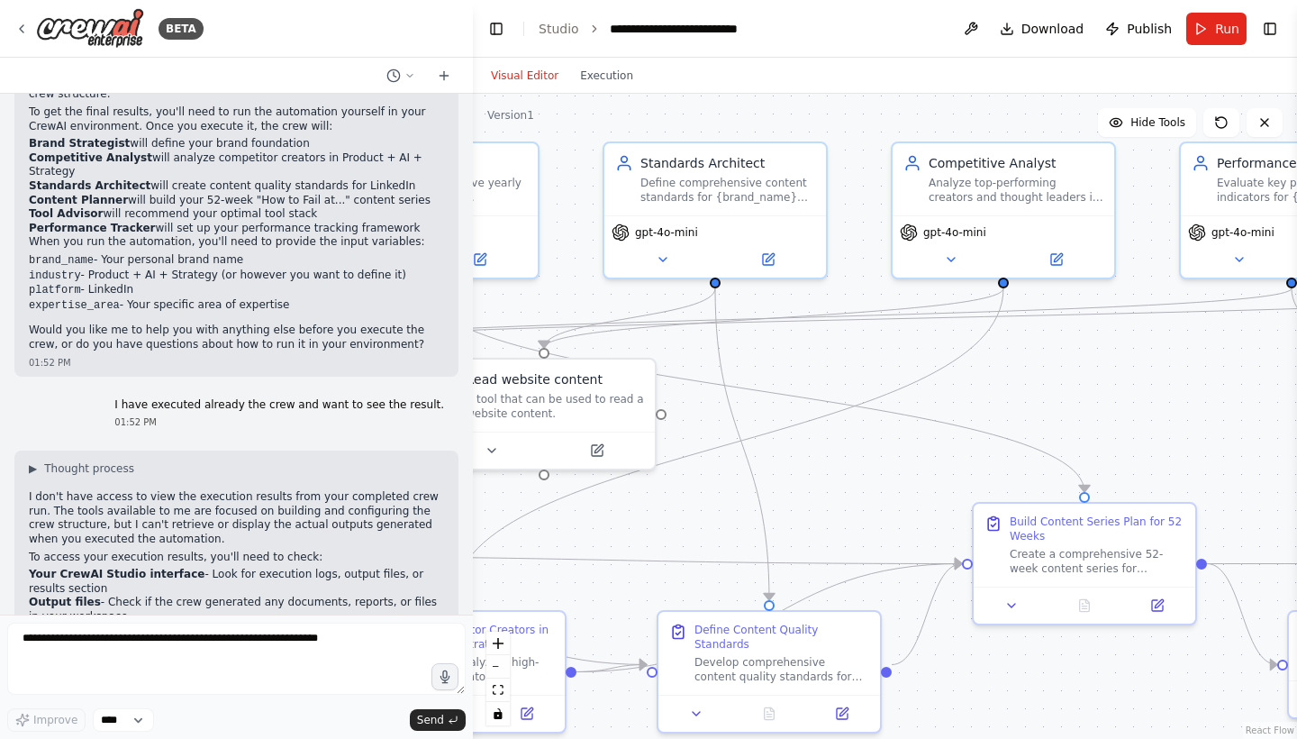
drag, startPoint x: 1228, startPoint y: 575, endPoint x: 688, endPoint y: 539, distance: 540.7
click at [688, 538] on div ".deletable-edge-delete-btn { width: 20px; height: 20px; border: 0px solid #ffff…" at bounding box center [885, 416] width 824 height 645
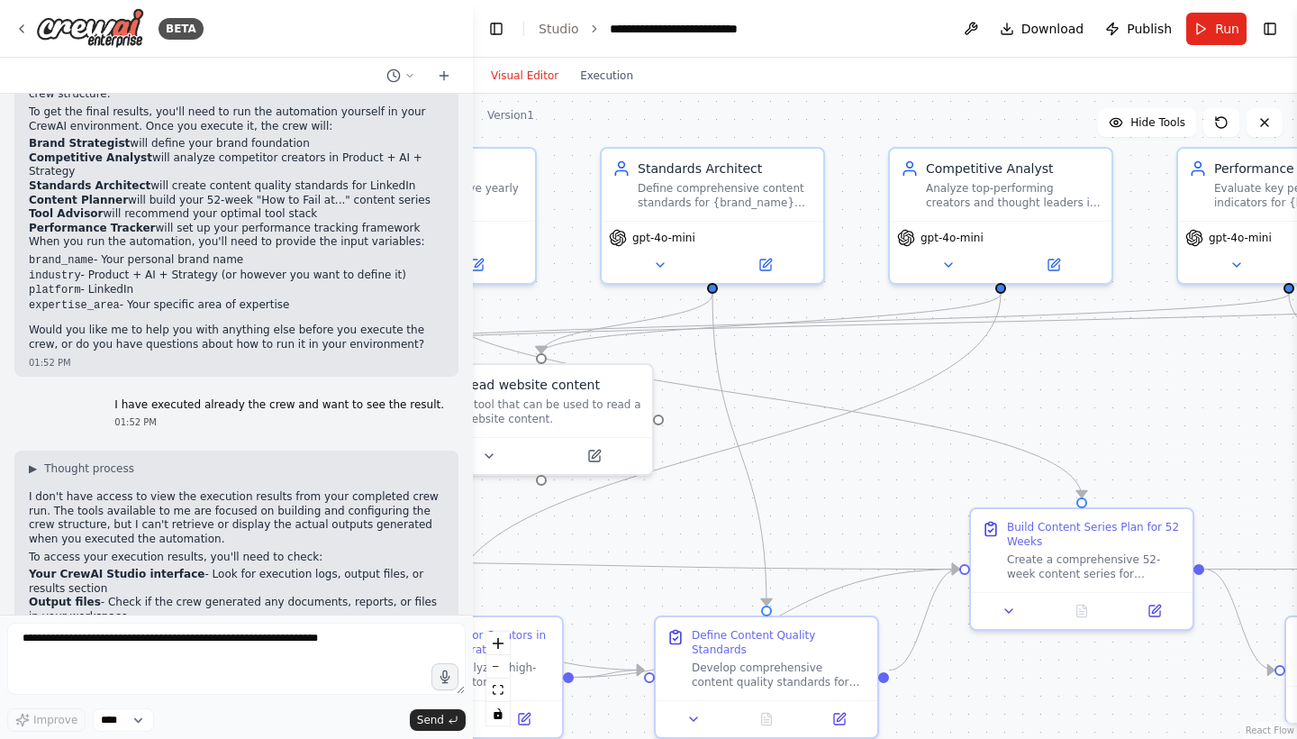
drag, startPoint x: 1287, startPoint y: 394, endPoint x: 1093, endPoint y: 440, distance: 199.7
click at [1093, 440] on div "BETA Hello! I'm the CrewAI assistant. What kind of automation do you want to bu…" at bounding box center [648, 369] width 1297 height 739
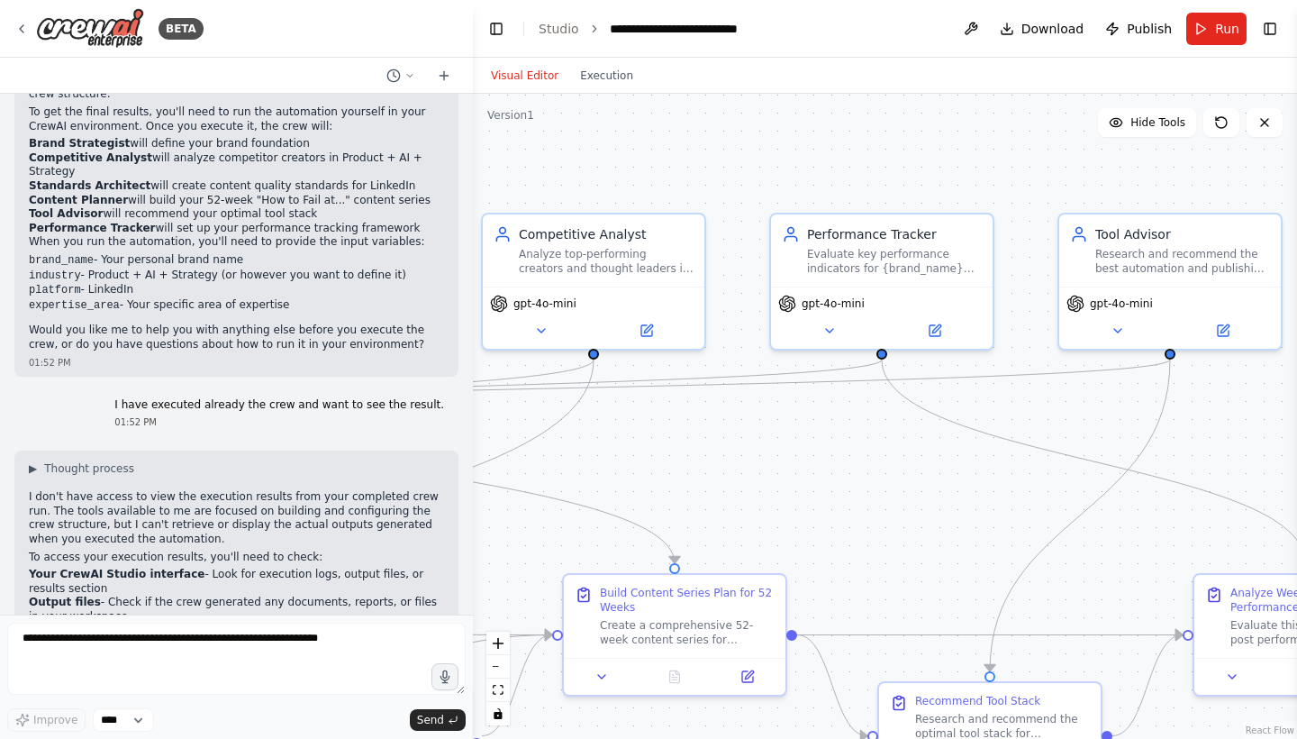
drag, startPoint x: 1208, startPoint y: 391, endPoint x: 775, endPoint y: 454, distance: 436.9
click at [775, 454] on div ".deletable-edge-delete-btn { width: 20px; height: 20px; border: 0px solid #ffff…" at bounding box center [885, 416] width 824 height 645
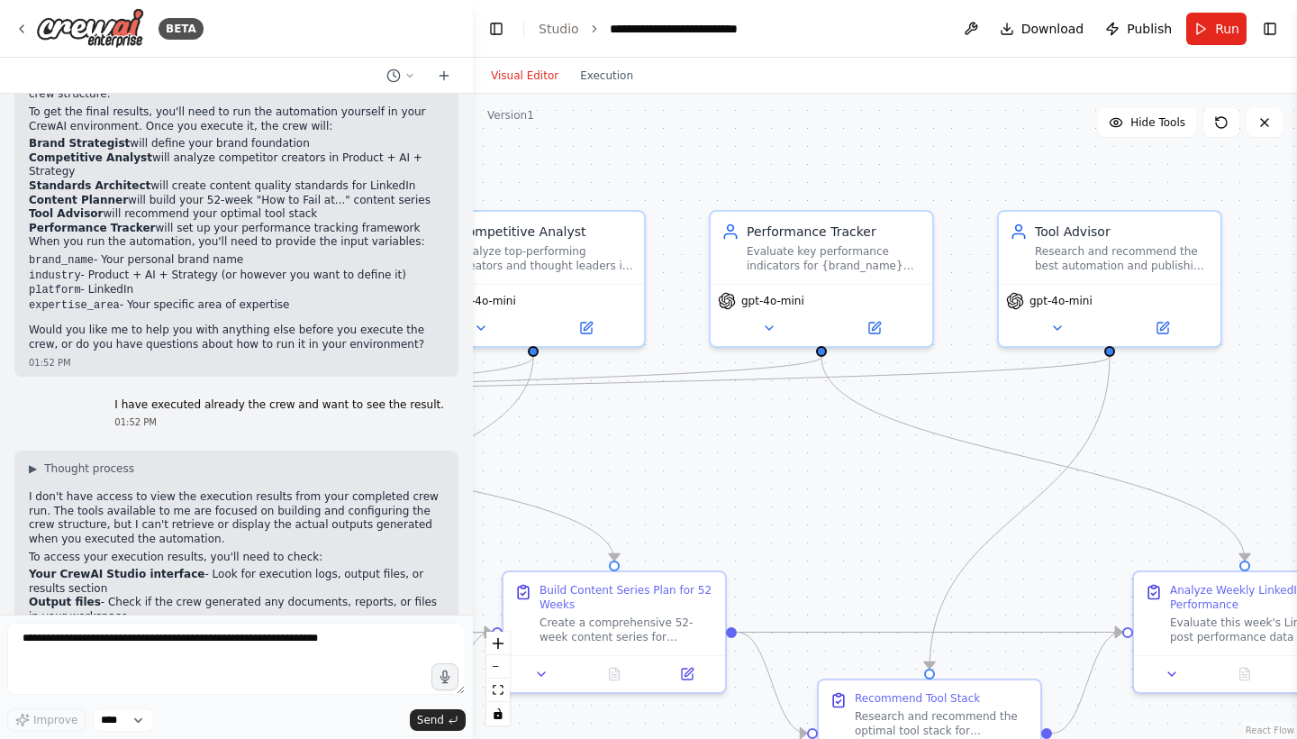
drag, startPoint x: 1225, startPoint y: 443, endPoint x: 1187, endPoint y: 443, distance: 37.8
click at [1187, 443] on div ".deletable-edge-delete-btn { width: 20px; height: 20px; border: 0px solid #ffff…" at bounding box center [885, 416] width 824 height 645
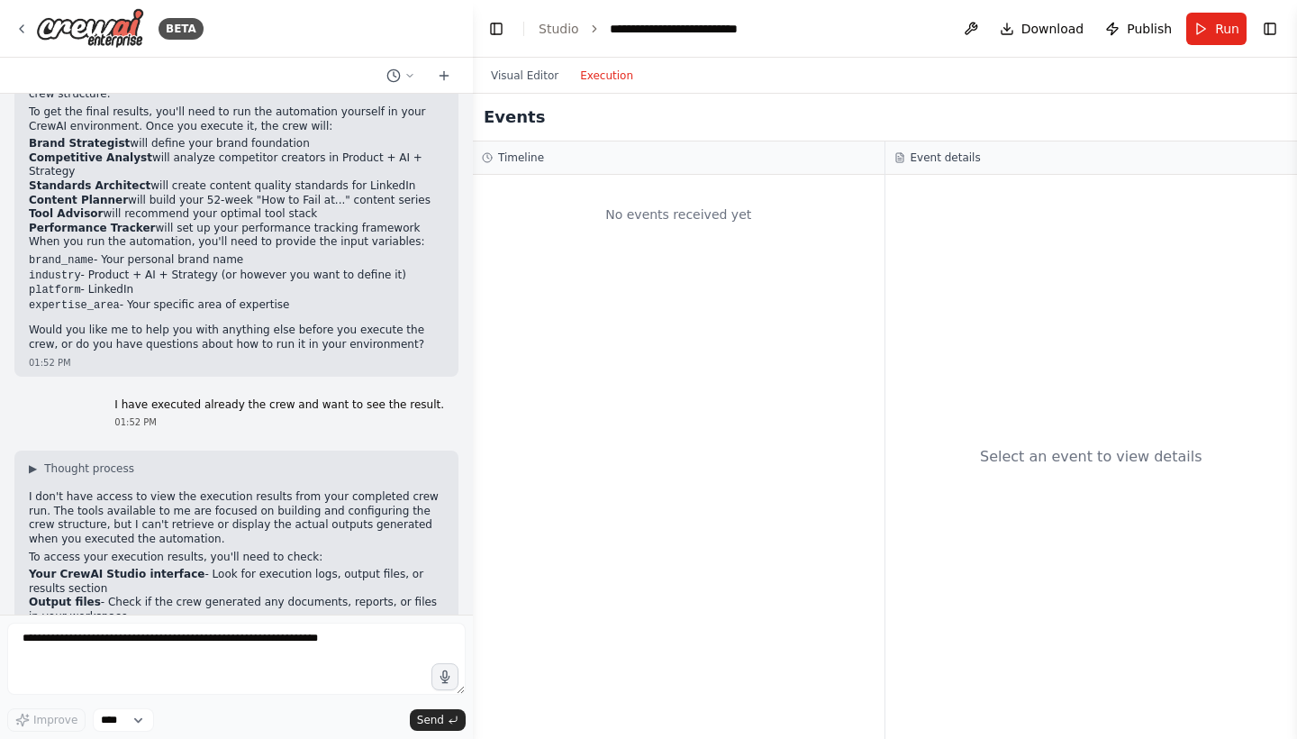
click at [627, 68] on button "Execution" at bounding box center [606, 76] width 75 height 22
click at [1202, 36] on button "Run" at bounding box center [1216, 29] width 60 height 32
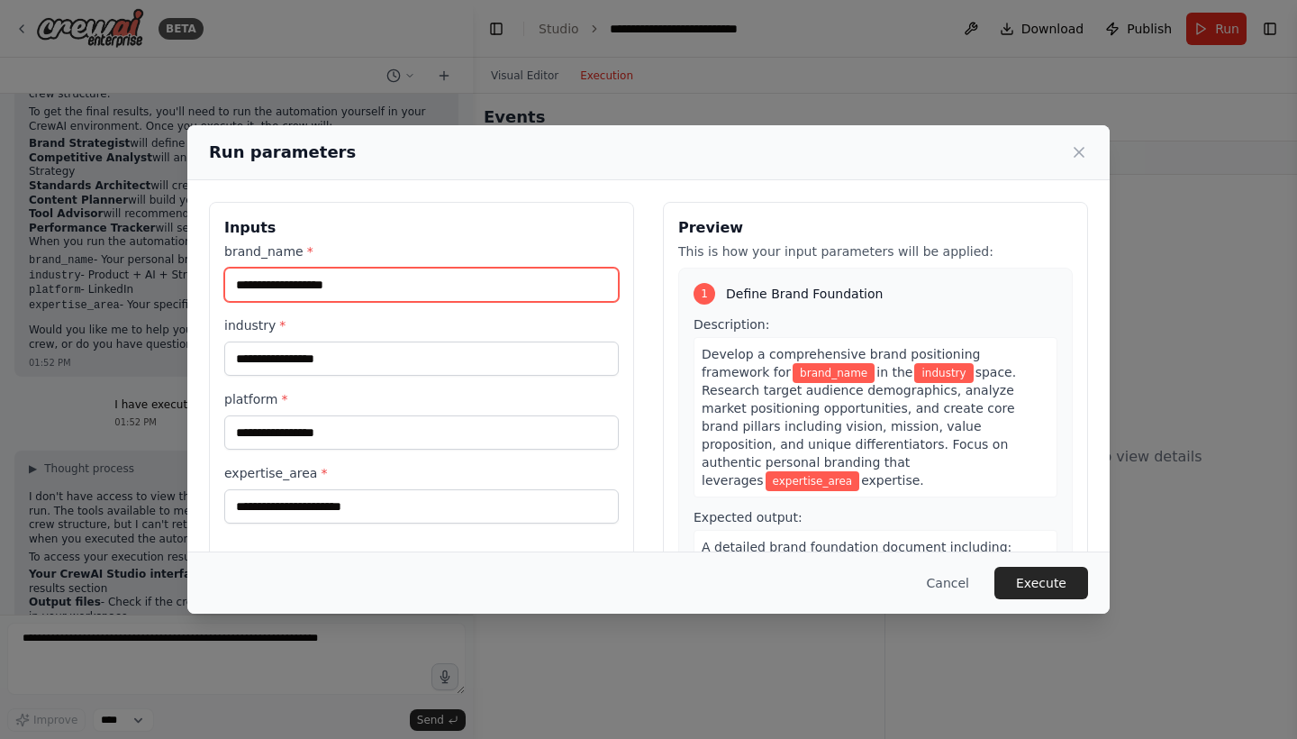
click at [512, 281] on input "brand_name *" at bounding box center [421, 285] width 394 height 34
type input "**********"
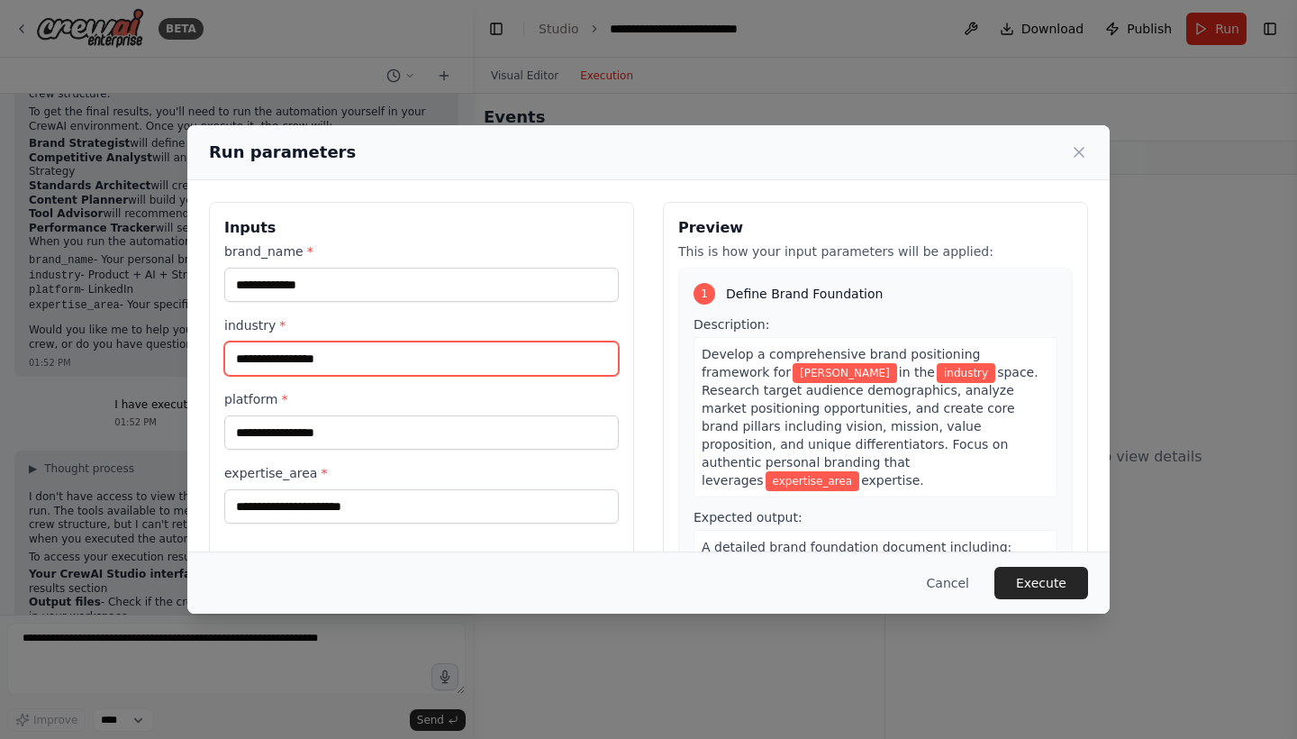
paste input "**********"
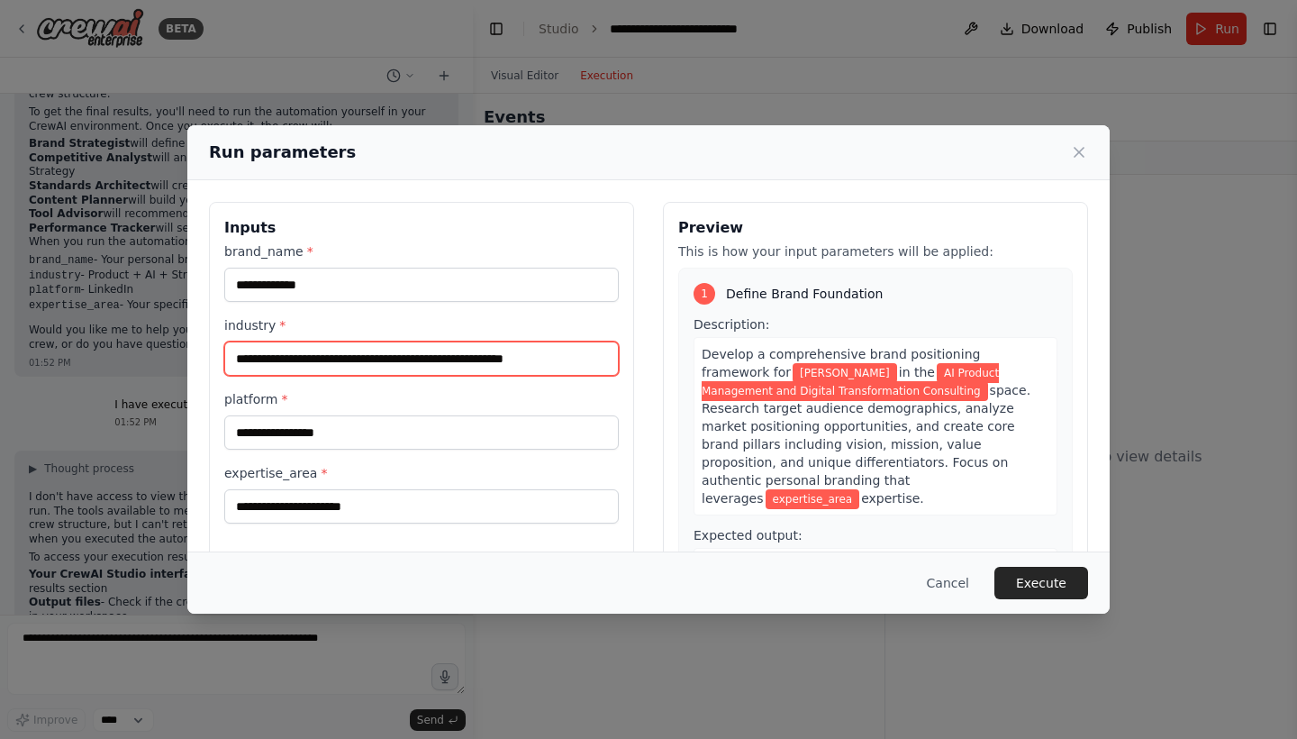
type input "**********"
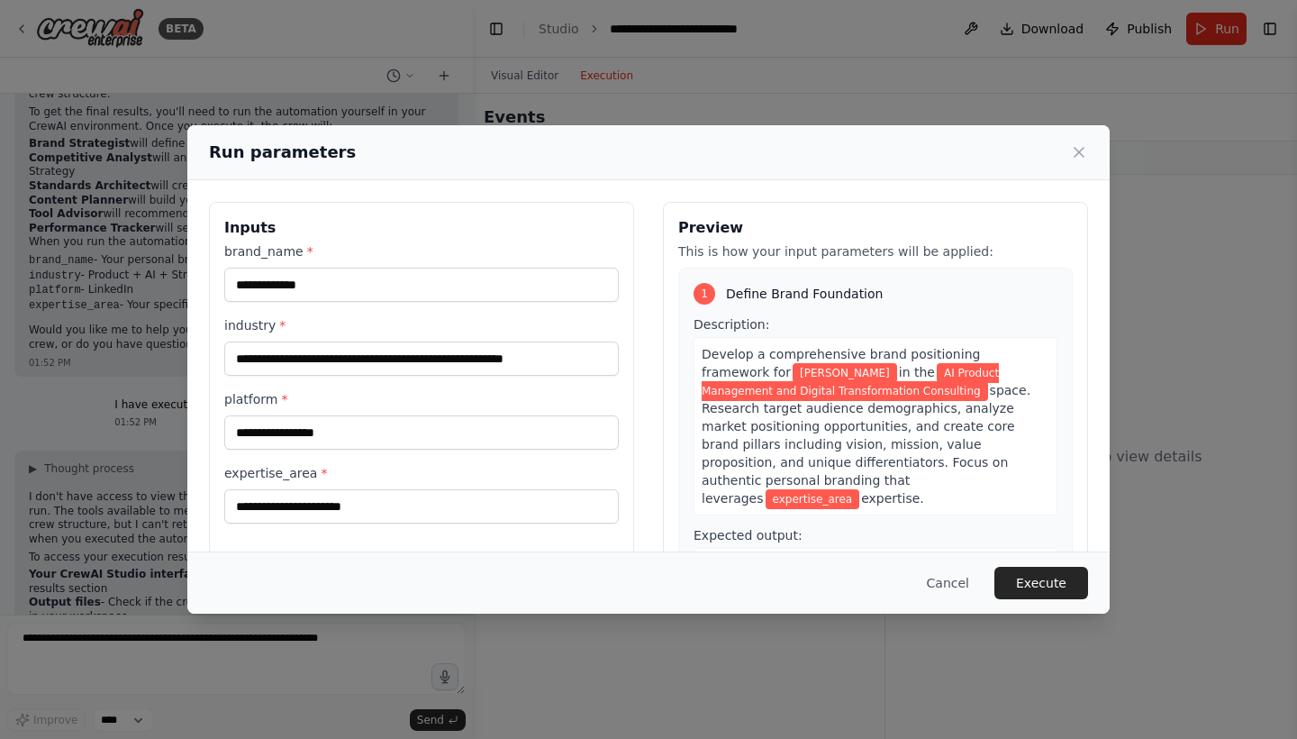
drag, startPoint x: 405, startPoint y: 463, endPoint x: 411, endPoint y: 438, distance: 25.8
click at [406, 461] on div "**********" at bounding box center [421, 382] width 394 height 281
click at [411, 437] on input "platform *" at bounding box center [421, 432] width 394 height 34
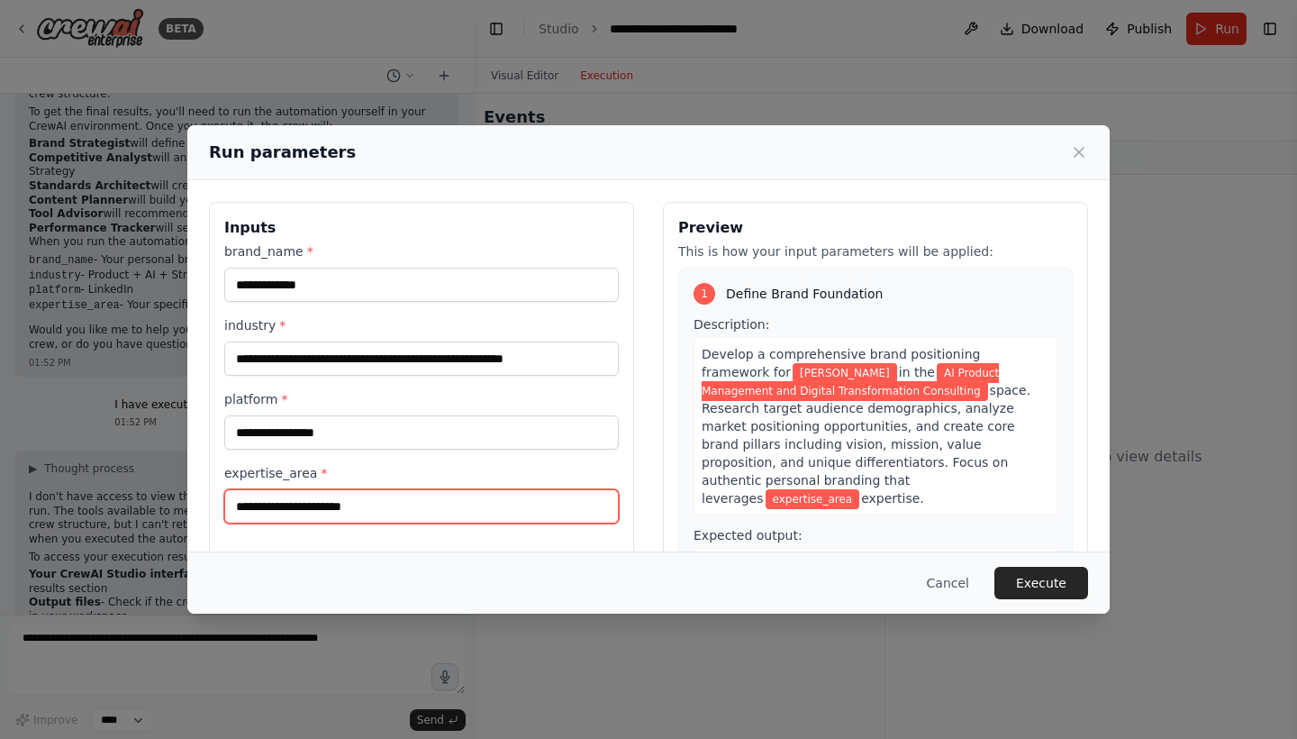
click at [414, 499] on input "expertise_area *" at bounding box center [421, 506] width 394 height 34
paste input "**********"
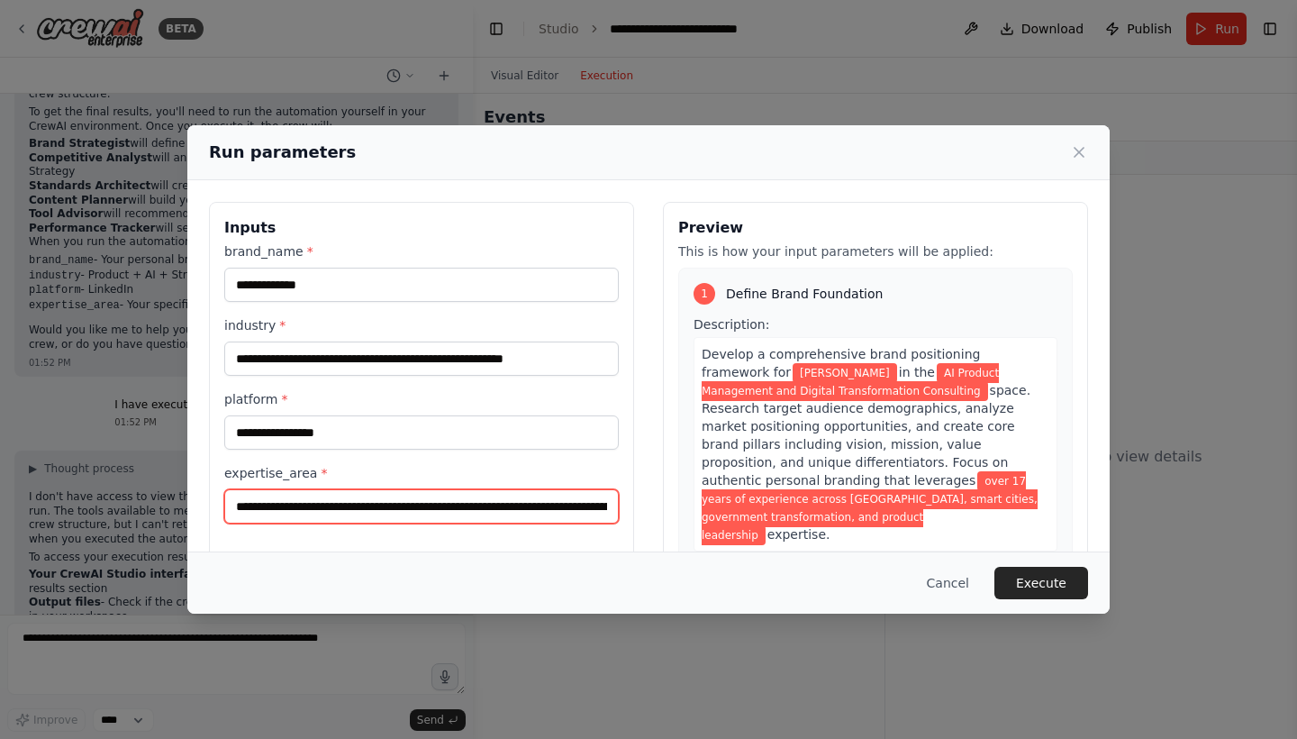
type input "**********"
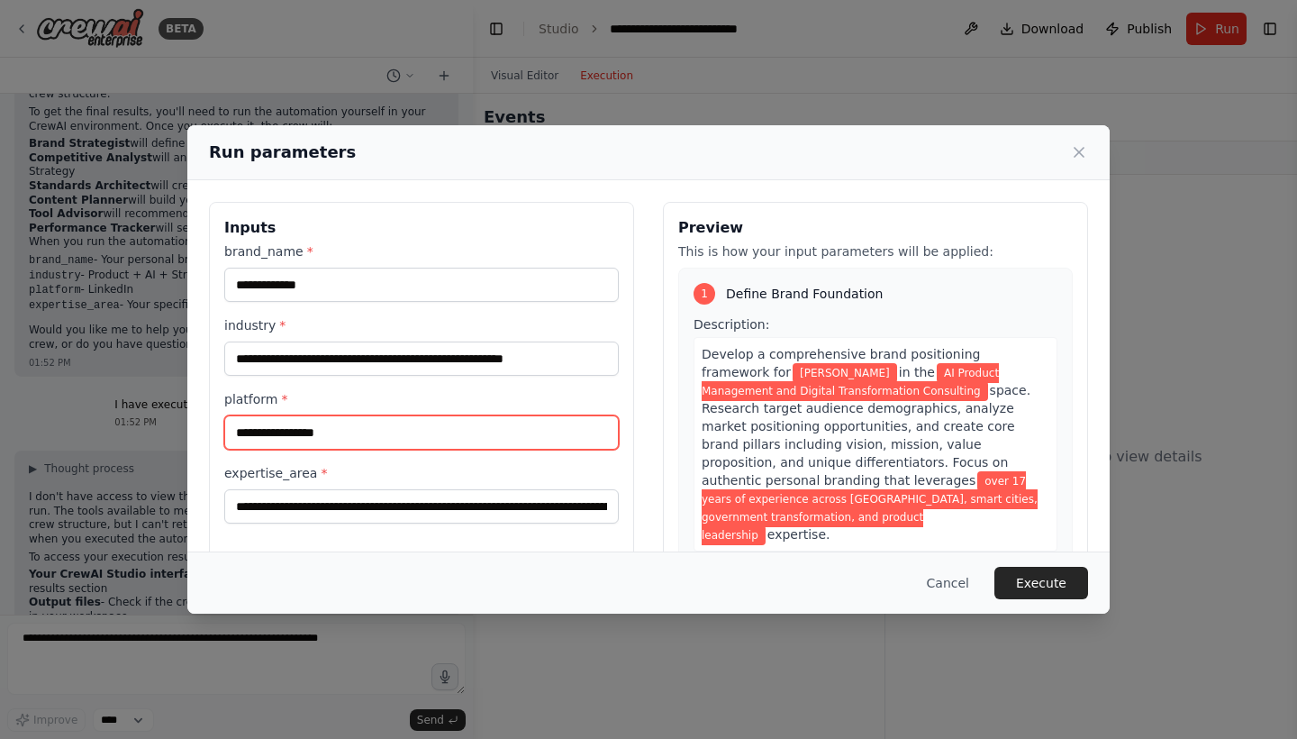
click at [413, 441] on input "platform *" at bounding box center [421, 432] width 394 height 34
type input "********"
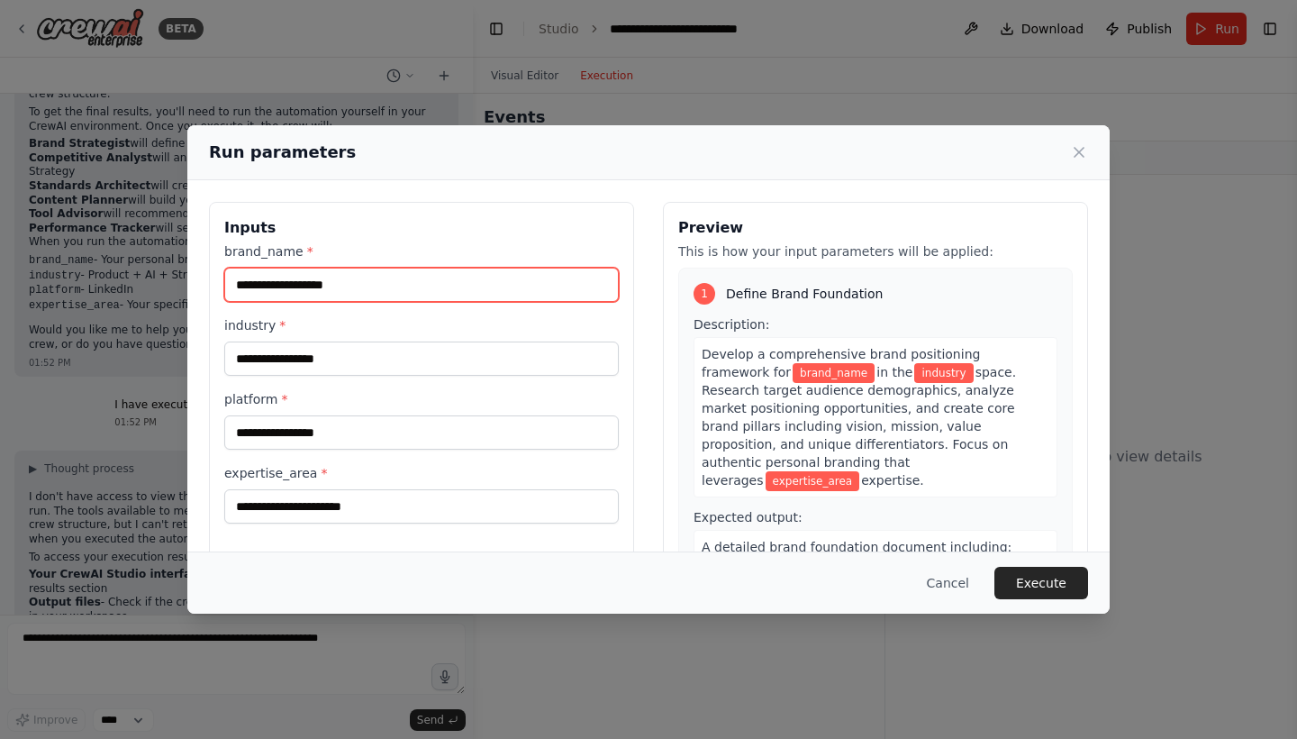
click at [440, 276] on input "brand_name *" at bounding box center [421, 285] width 394 height 34
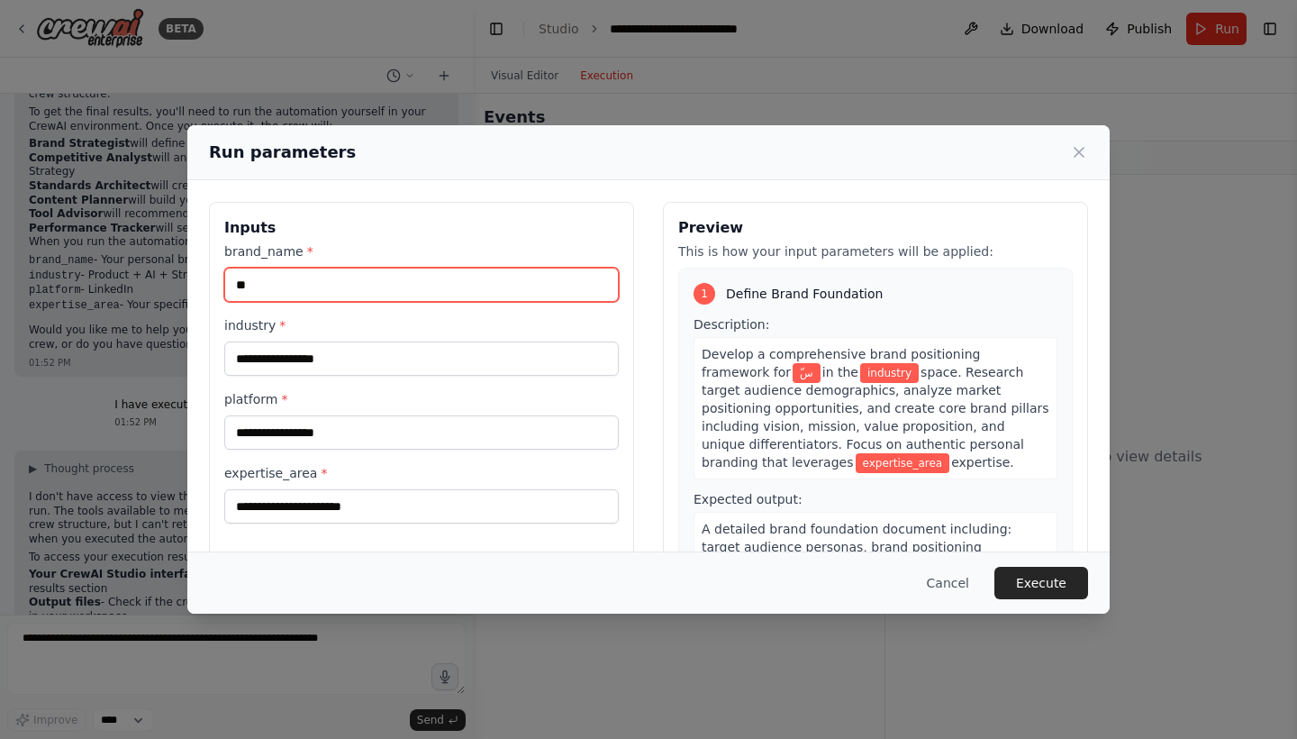
type input "*"
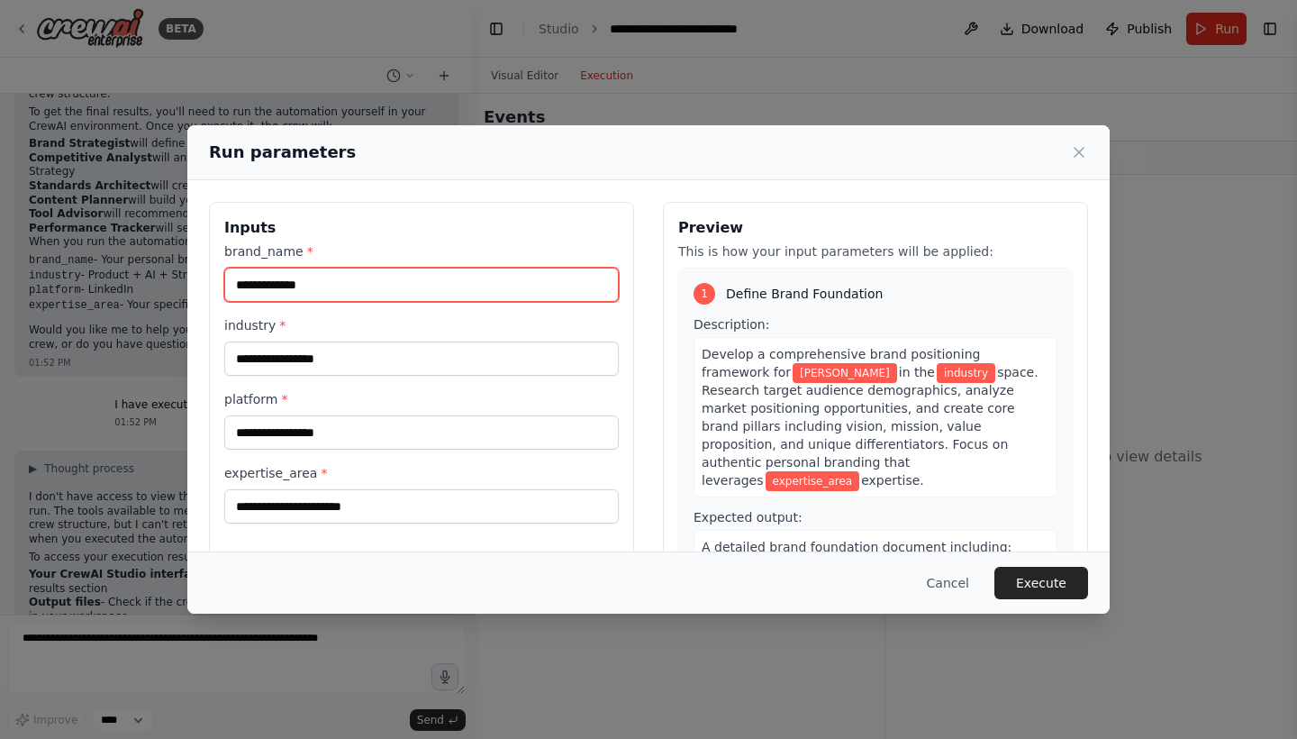
type input "**********"
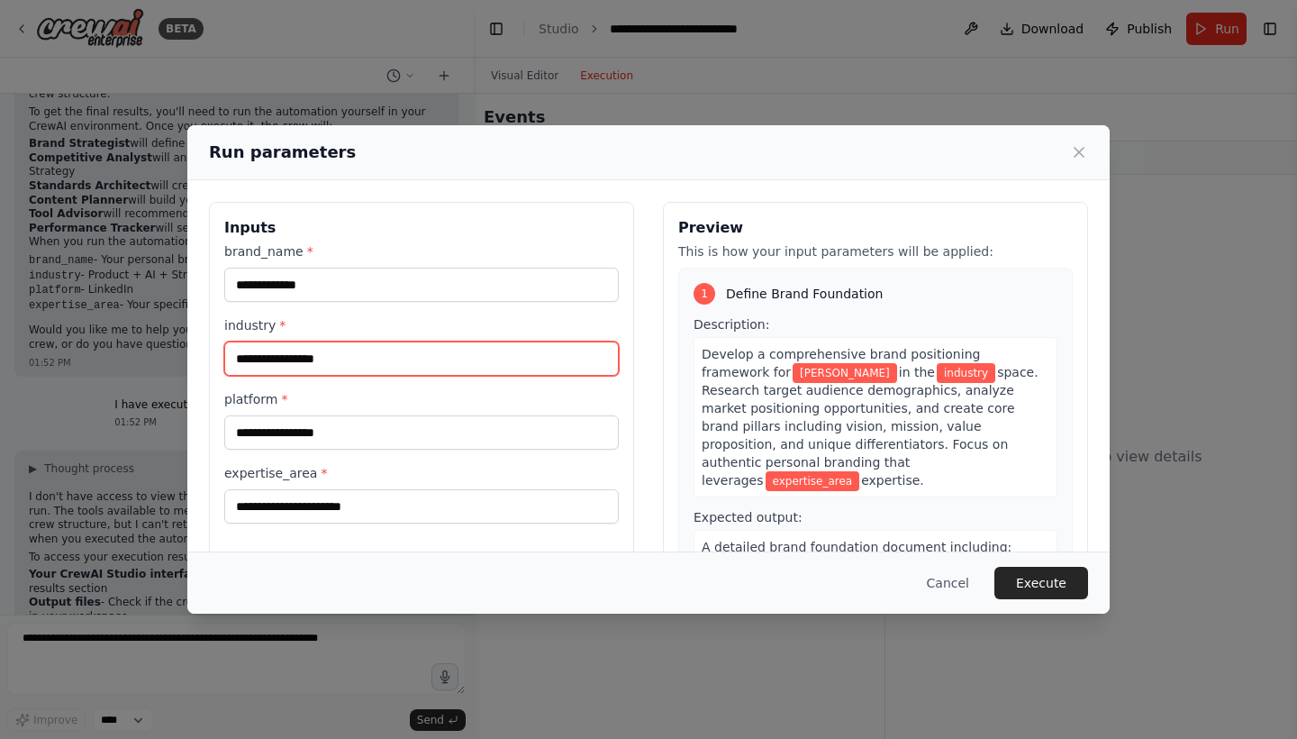
paste input "**********"
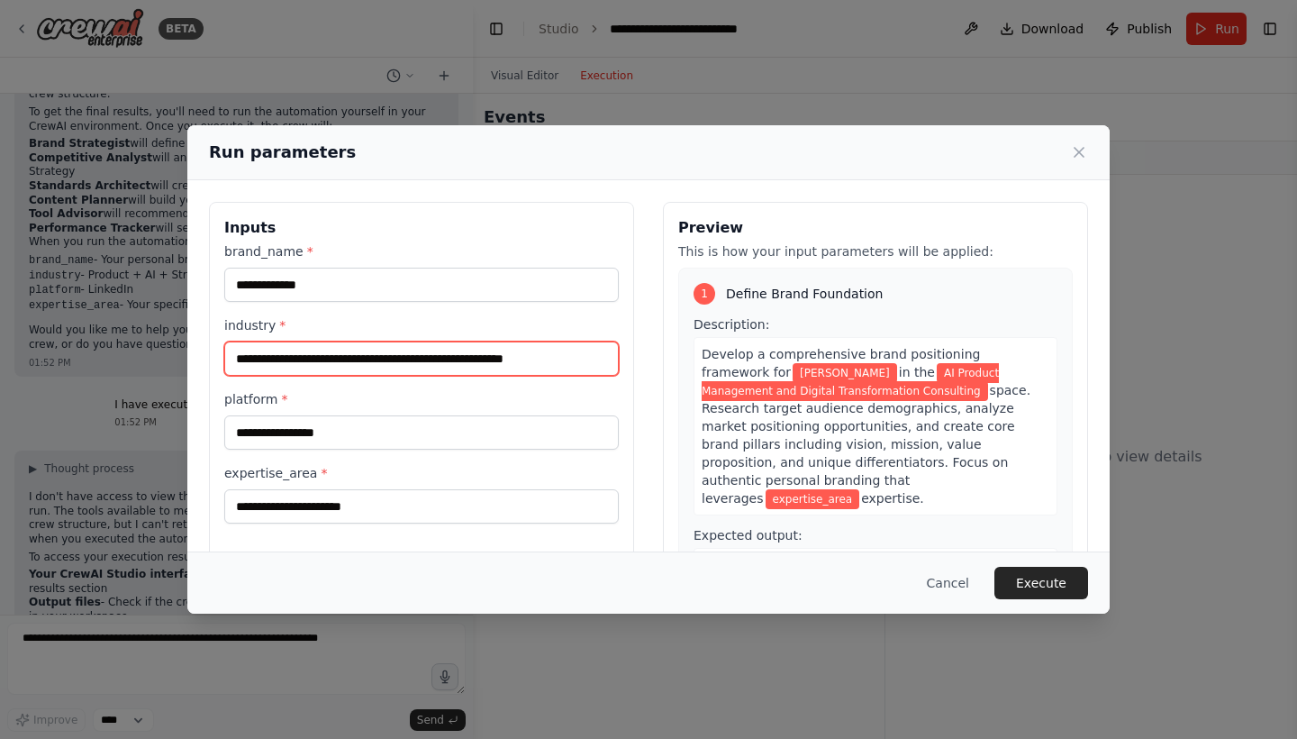
type input "**********"
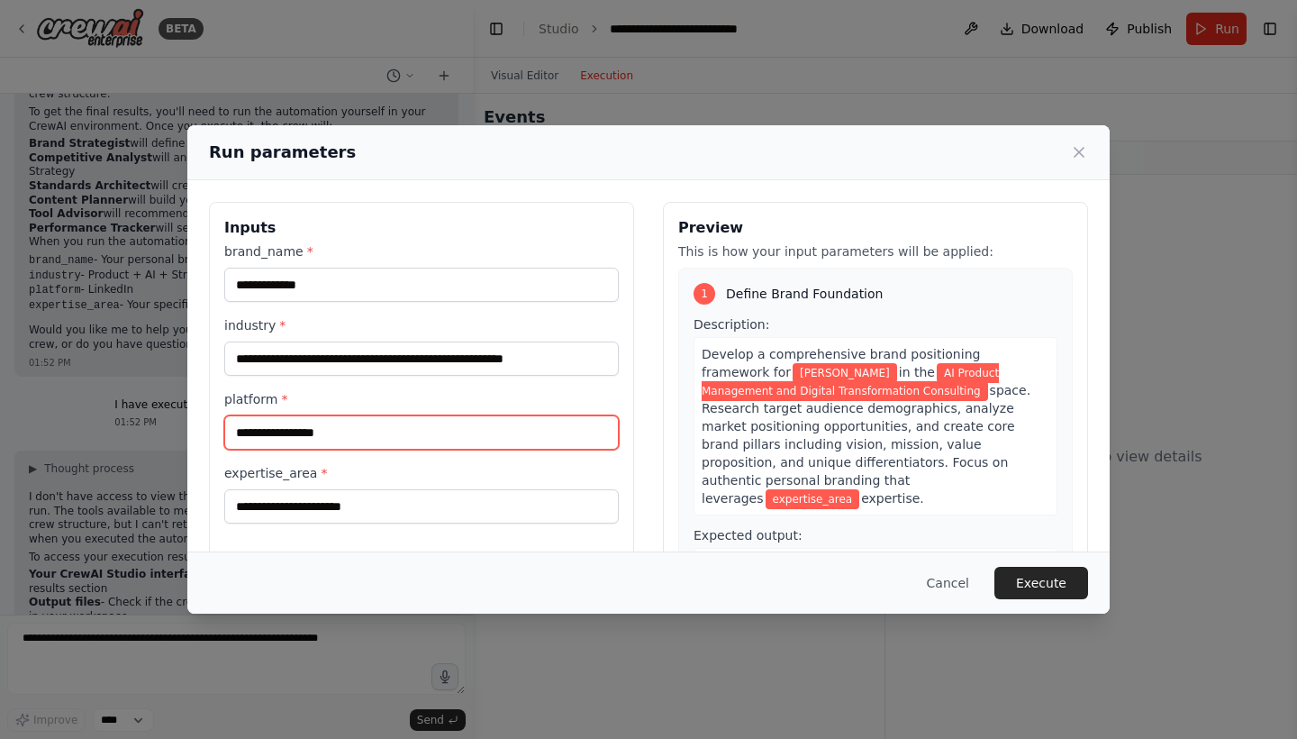
click at [461, 423] on input "platform *" at bounding box center [421, 432] width 394 height 34
type input "********"
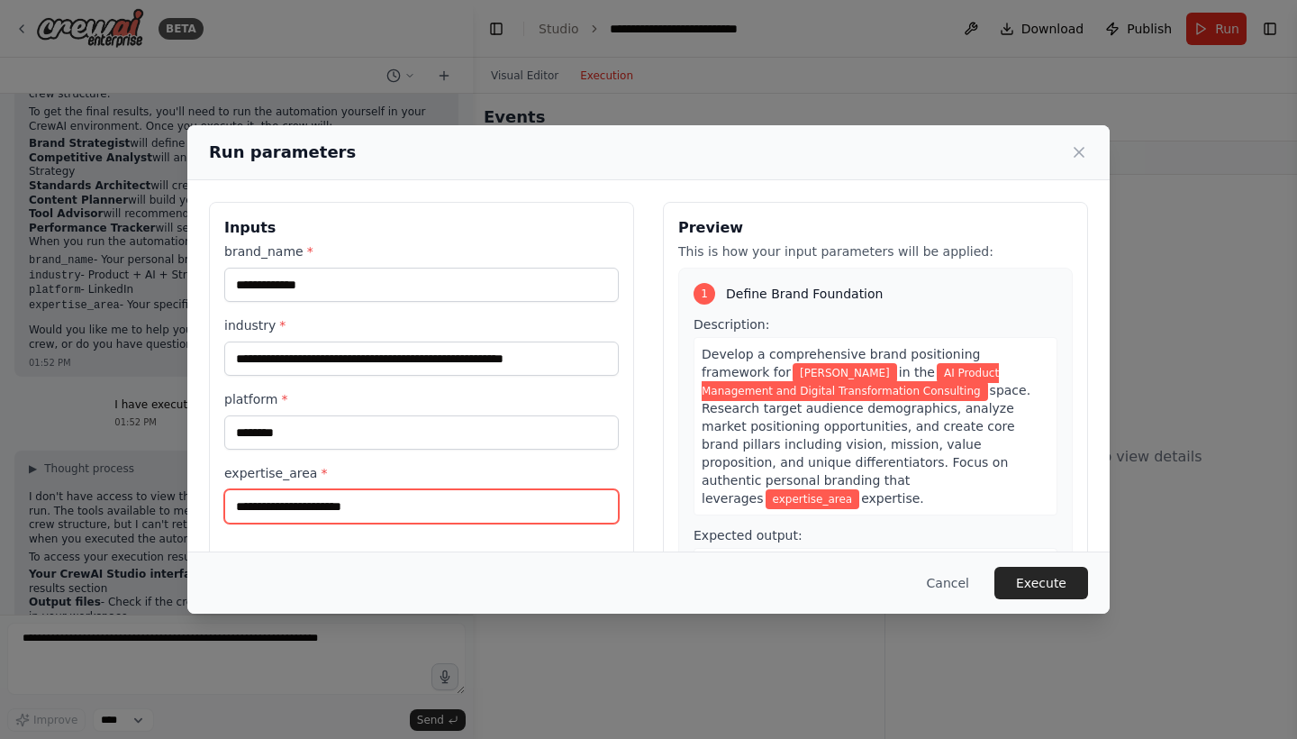
click at [394, 519] on input "expertise_area *" at bounding box center [421, 506] width 394 height 34
paste input "**********"
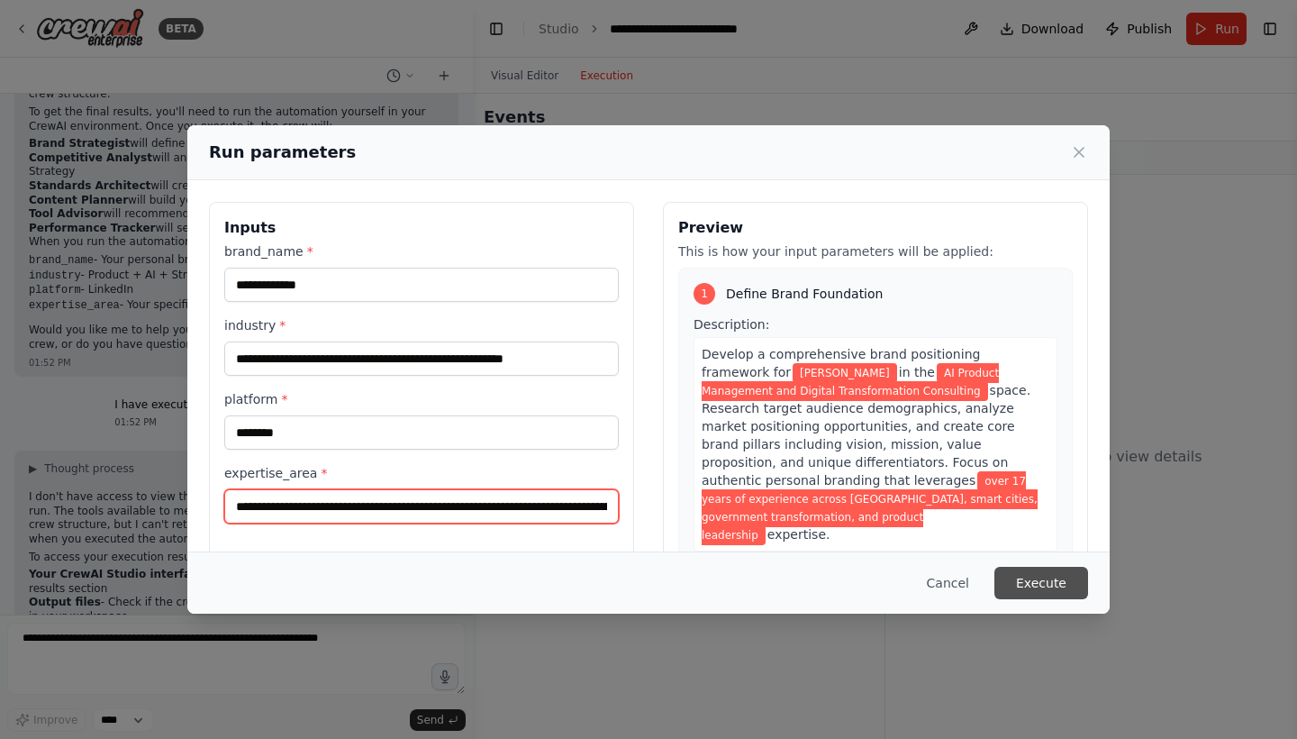
type input "**********"
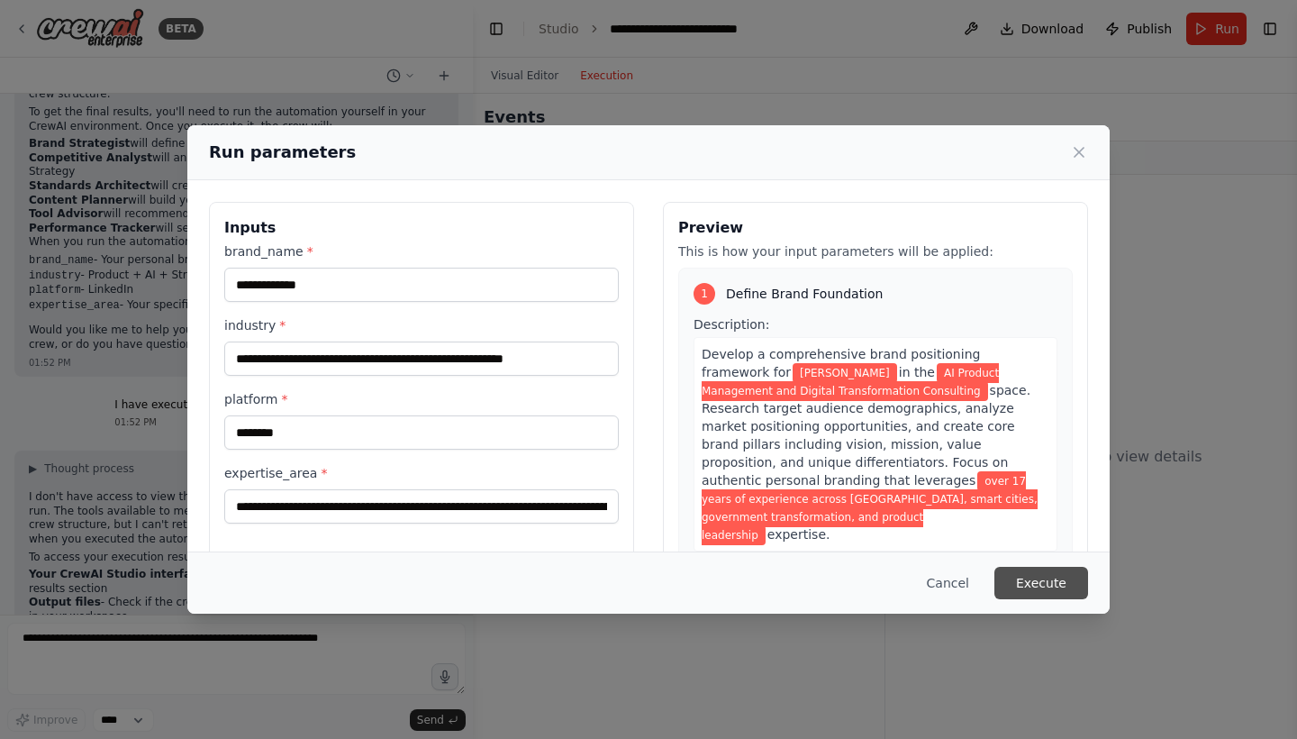
click at [1056, 590] on button "Execute" at bounding box center [1041, 583] width 94 height 32
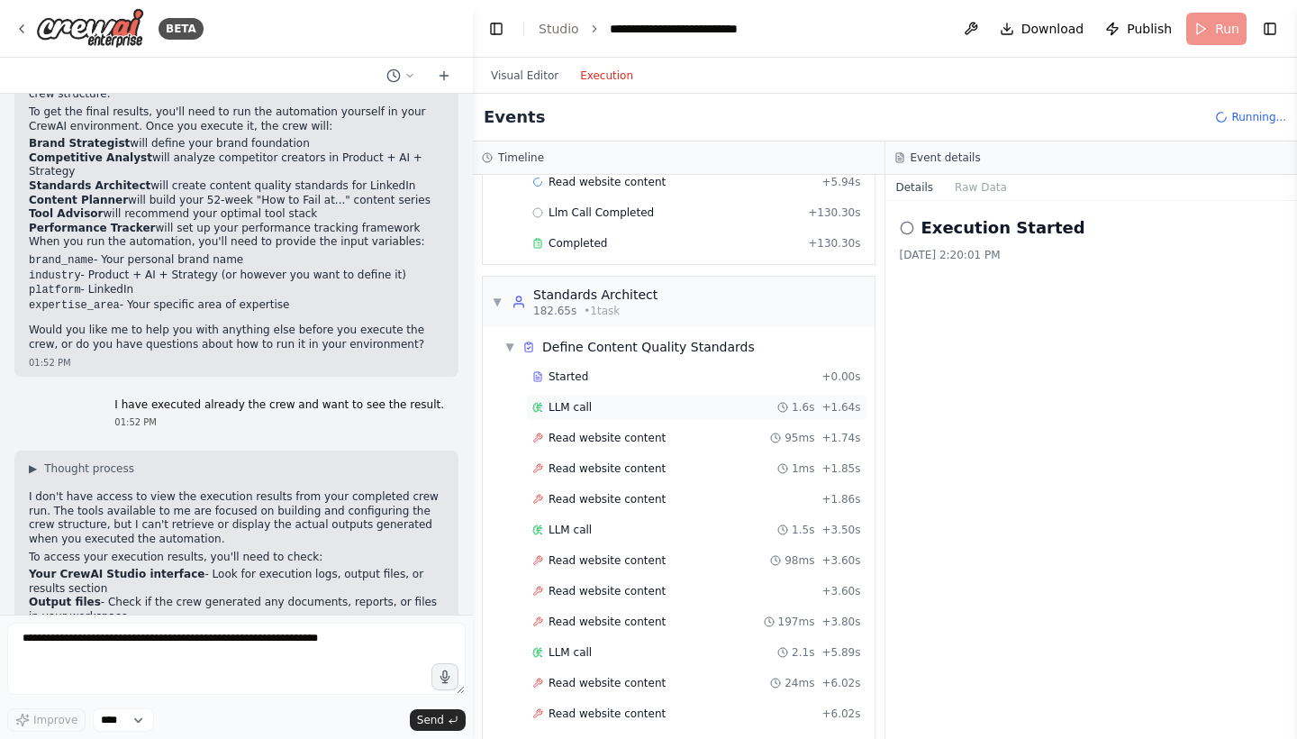
scroll to position [927, 0]
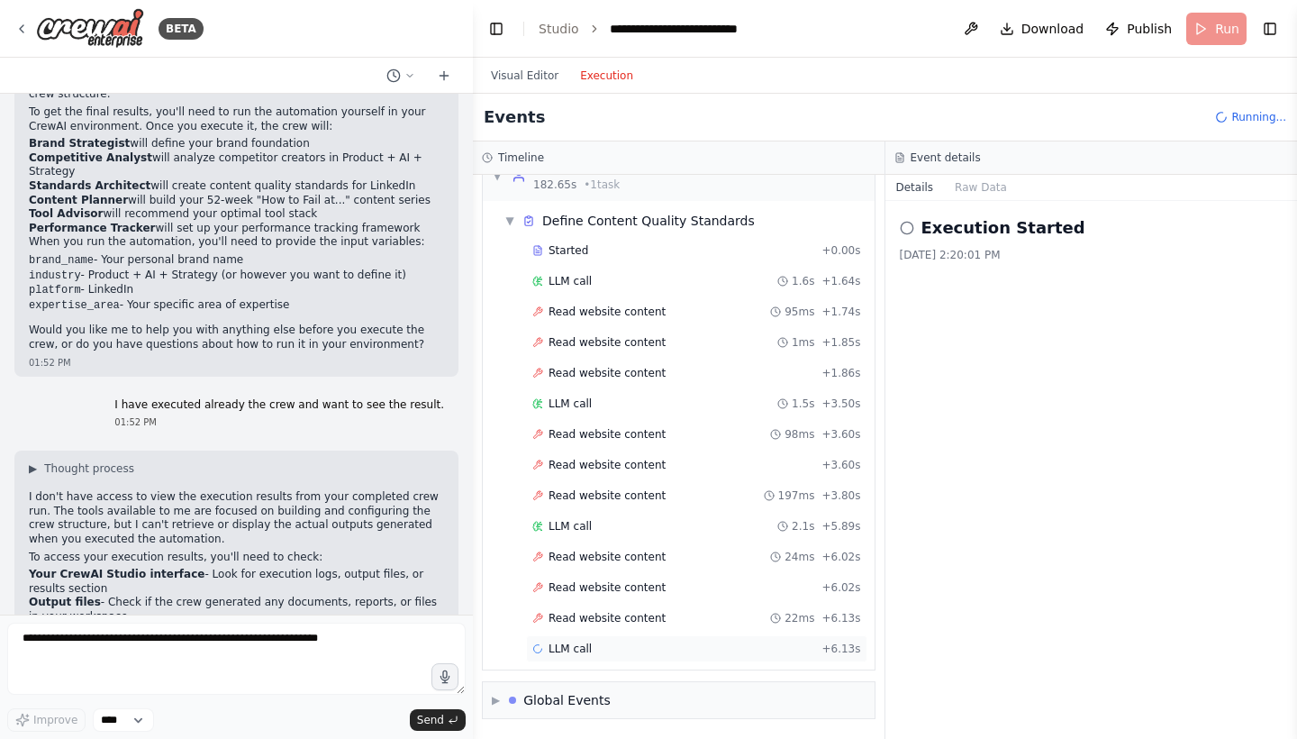
click at [615, 641] on div "LLM call + 6.13s" at bounding box center [696, 648] width 329 height 14
click at [629, 611] on span "Read website content" at bounding box center [607, 618] width 117 height 14
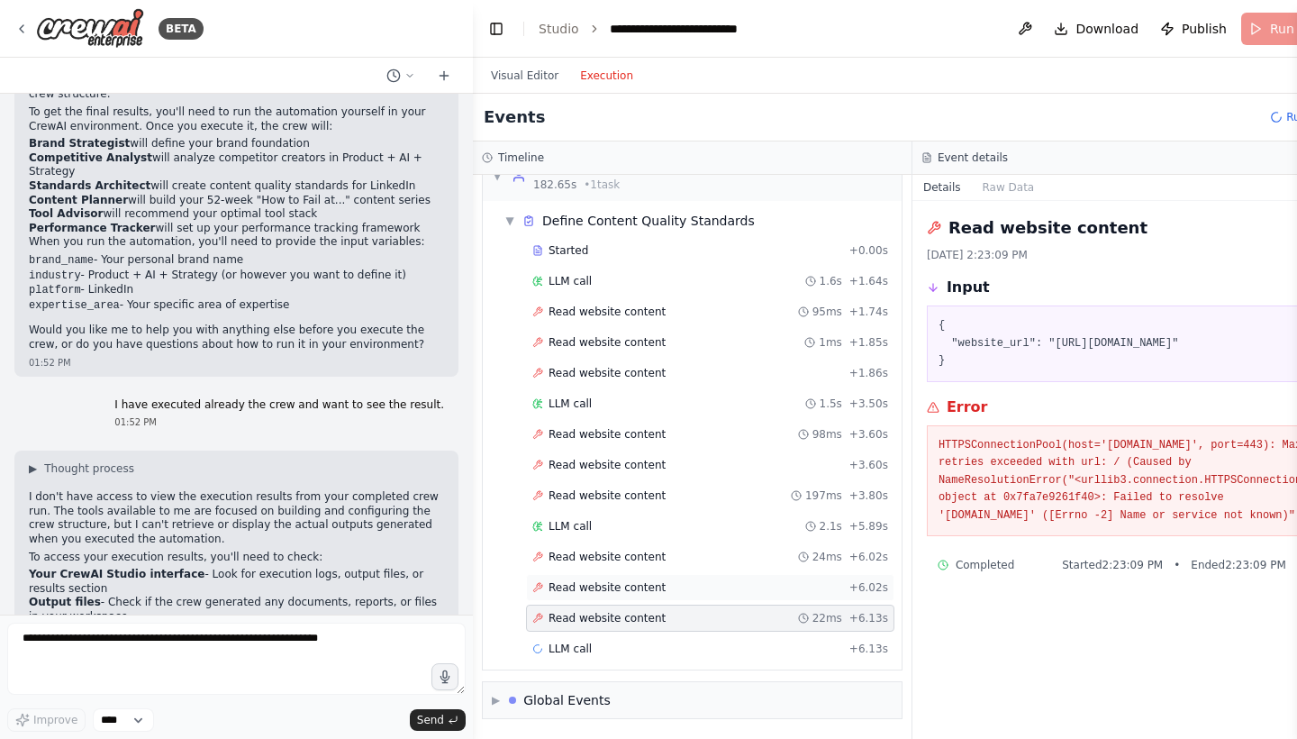
click at [657, 580] on span "Read website content" at bounding box center [607, 587] width 117 height 14
click at [647, 549] on span "Read website content" at bounding box center [607, 556] width 117 height 14
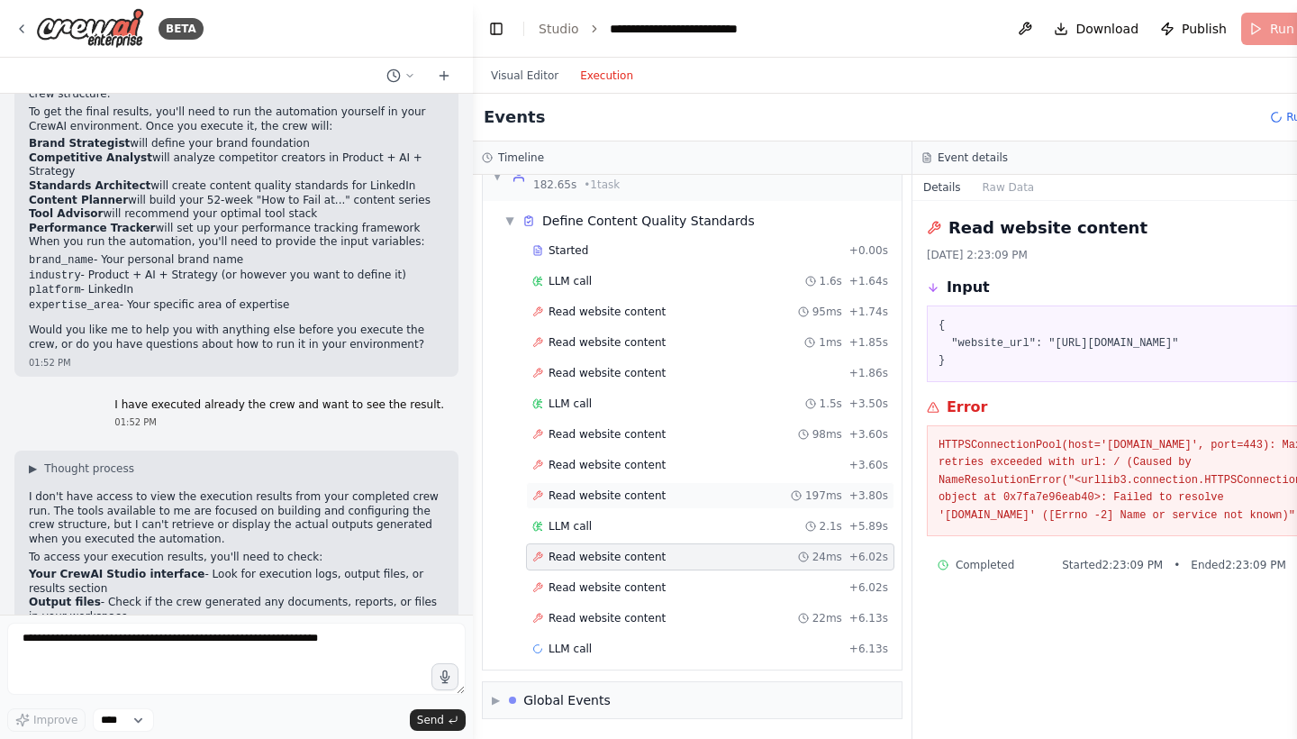
click at [653, 488] on span "Read website content" at bounding box center [607, 495] width 117 height 14
click at [591, 77] on button "Execution" at bounding box center [606, 76] width 75 height 22
click at [516, 212] on div "▼ Define Content Quality Standards" at bounding box center [629, 221] width 250 height 18
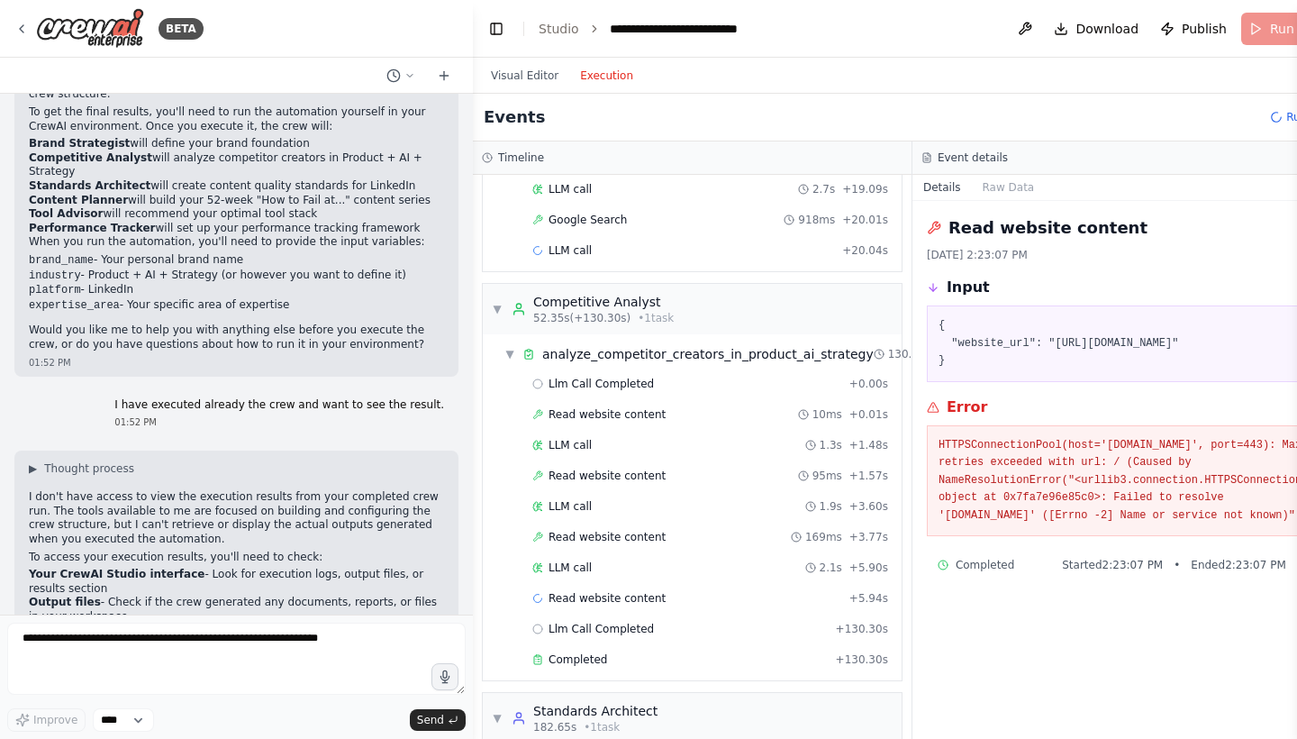
scroll to position [0, 0]
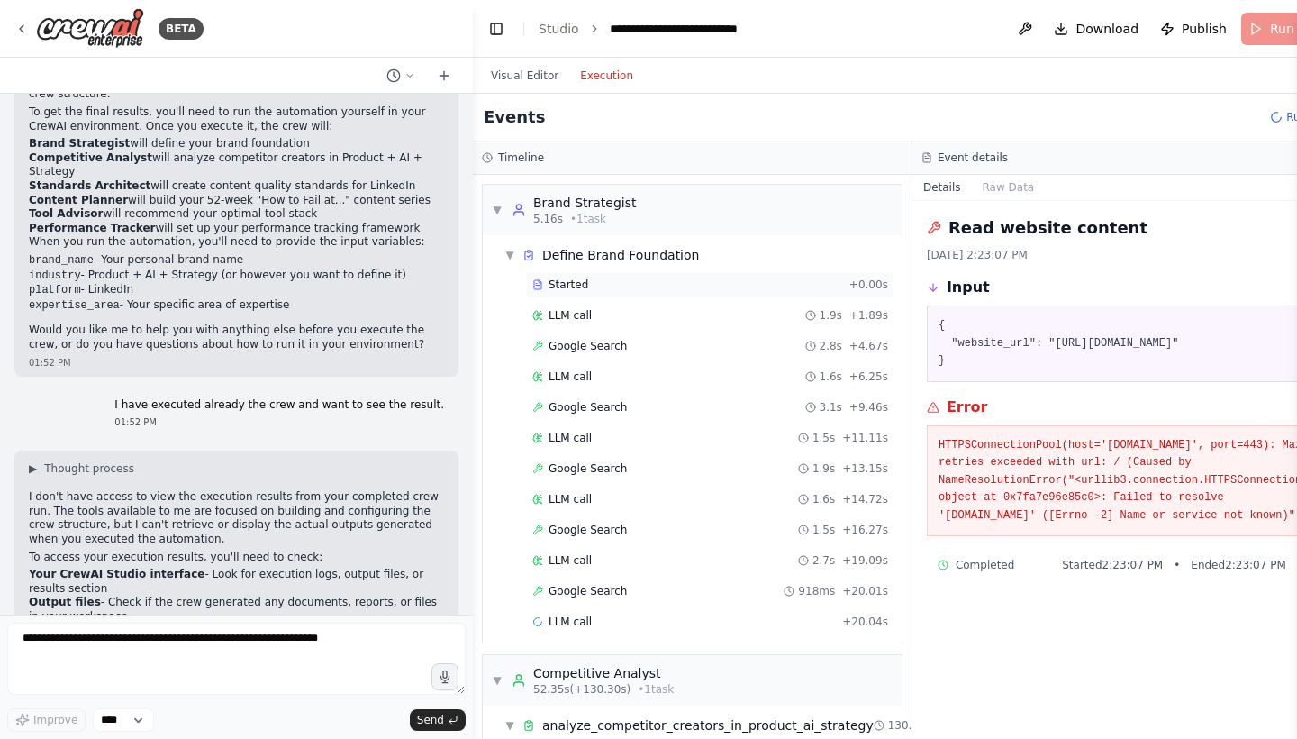
click at [596, 285] on div "Started" at bounding box center [687, 284] width 310 height 14
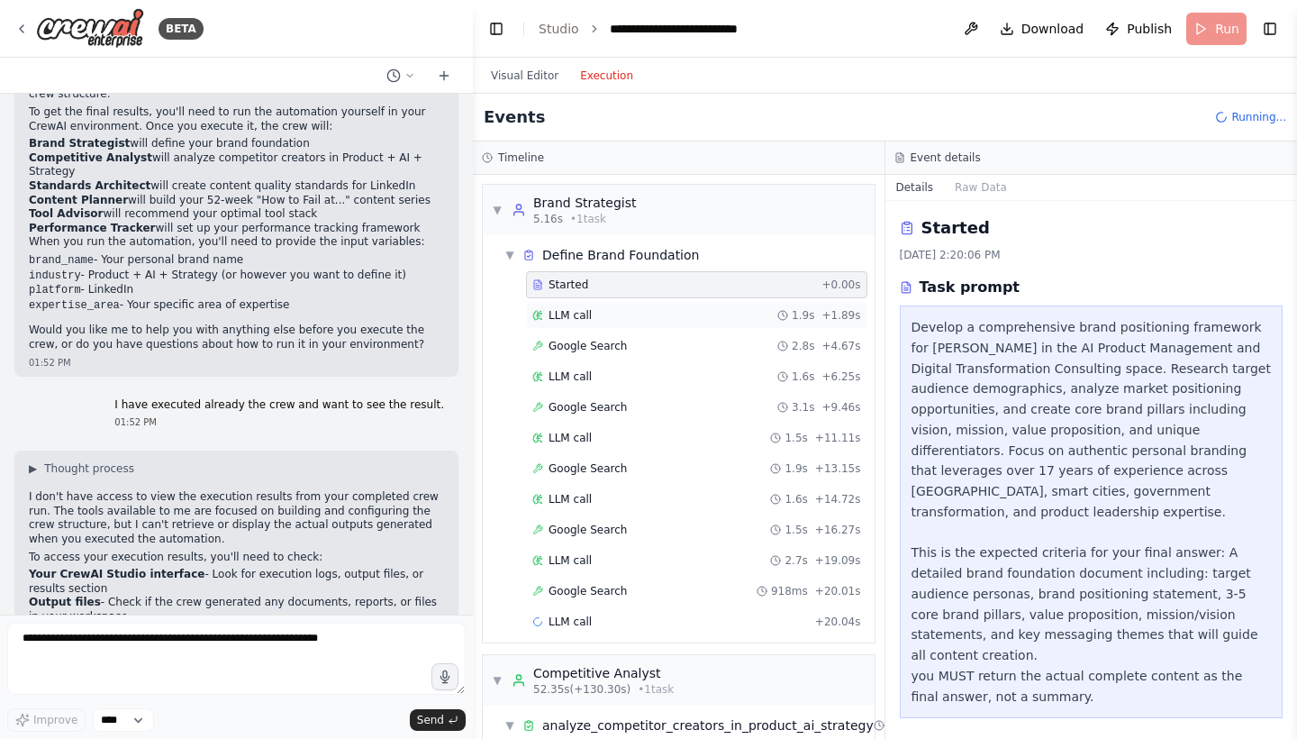
click at [596, 308] on div "LLM call 1.9s + 1.89s" at bounding box center [696, 315] width 329 height 14
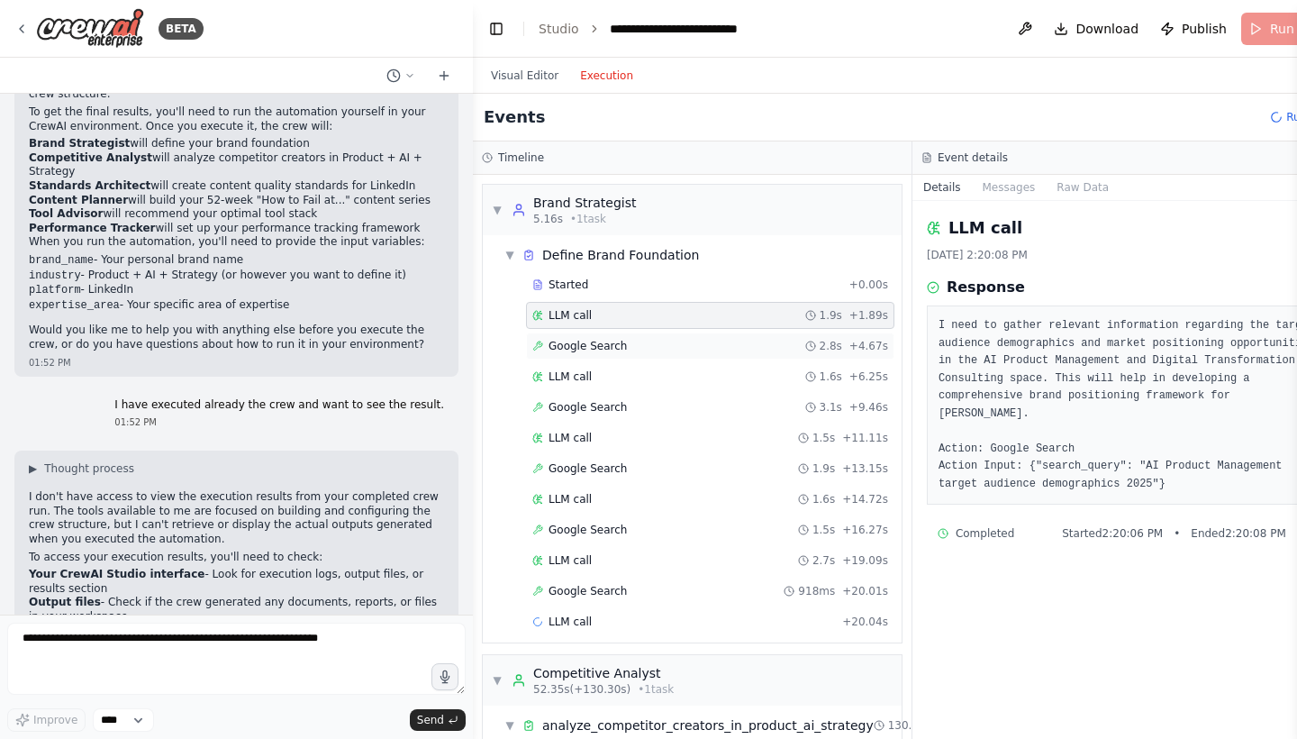
click at [634, 340] on div "Google Search 2.8s + 4.67s" at bounding box center [710, 346] width 356 height 14
